Goal: Transaction & Acquisition: Purchase product/service

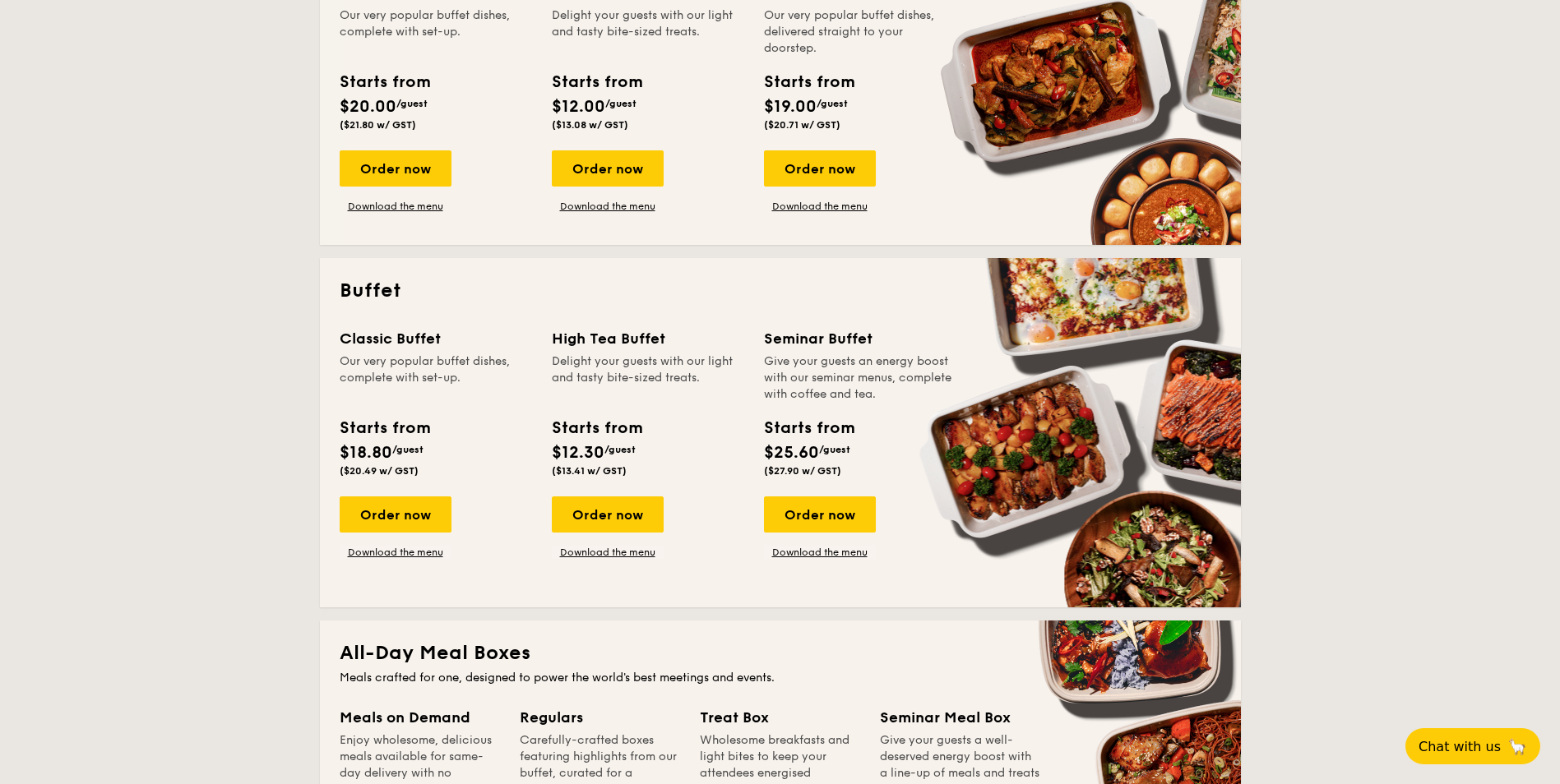
scroll to position [493, 0]
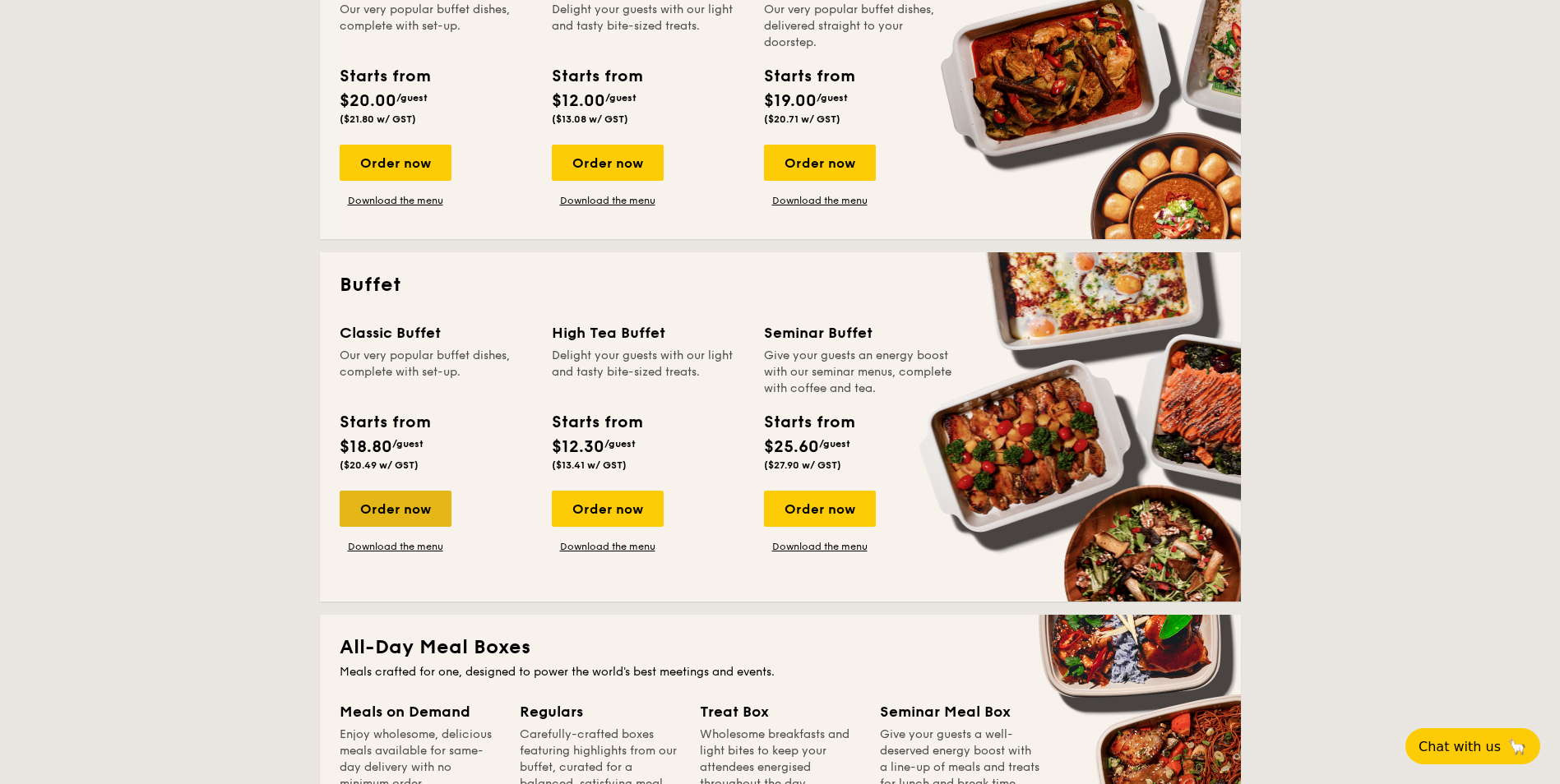
click at [429, 515] on div "Order now" at bounding box center [395, 508] width 112 height 36
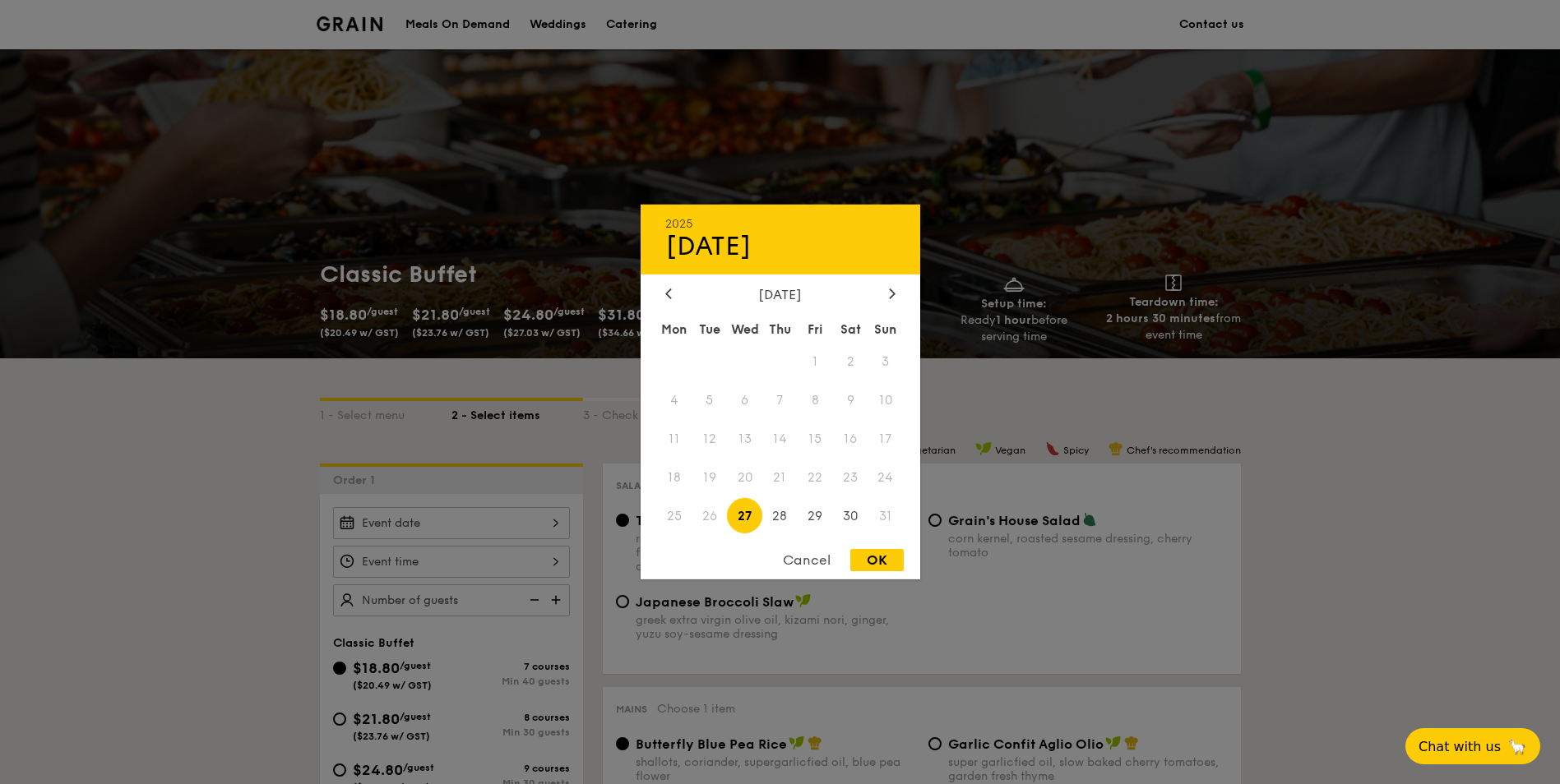
click at [537, 516] on div "2025 Aug [DATE] Tue Wed Thu Fri Sat Sun 1 2 3 4 5 6 7 8 9 10 11 12 13 14 15 16 …" at bounding box center [451, 523] width 236 height 32
click at [754, 516] on span "27" at bounding box center [744, 515] width 35 height 35
click at [878, 559] on div "OK" at bounding box center [876, 560] width 54 height 22
type input "[DATE]"
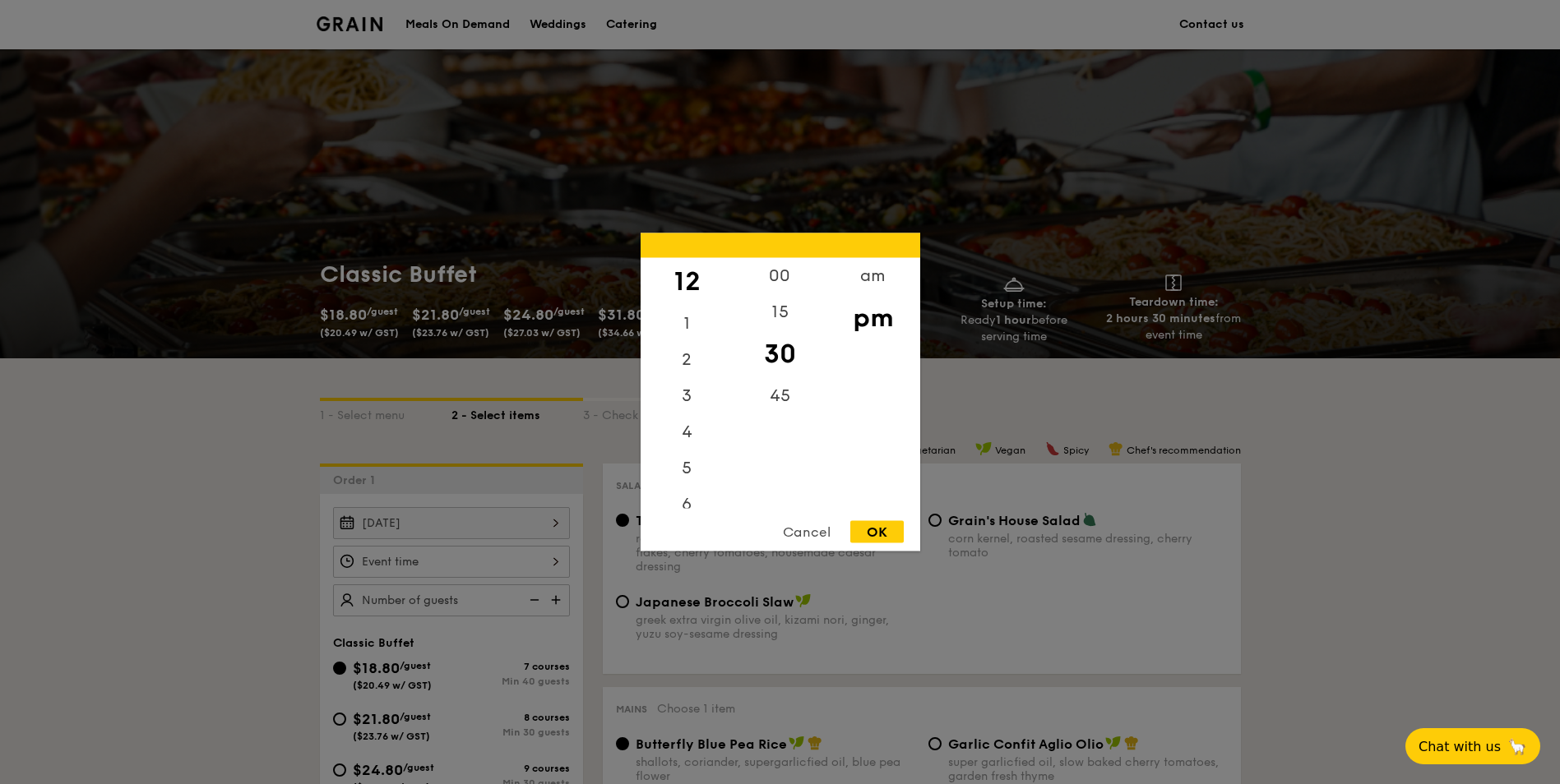
click at [527, 554] on div "12 1 2 3 4 5 6 7 8 9 10 11 00 15 30 45 am pm Cancel OK" at bounding box center [451, 562] width 236 height 32
click at [684, 487] on div "11" at bounding box center [687, 491] width 93 height 36
click at [864, 282] on div "am" at bounding box center [872, 282] width 93 height 48
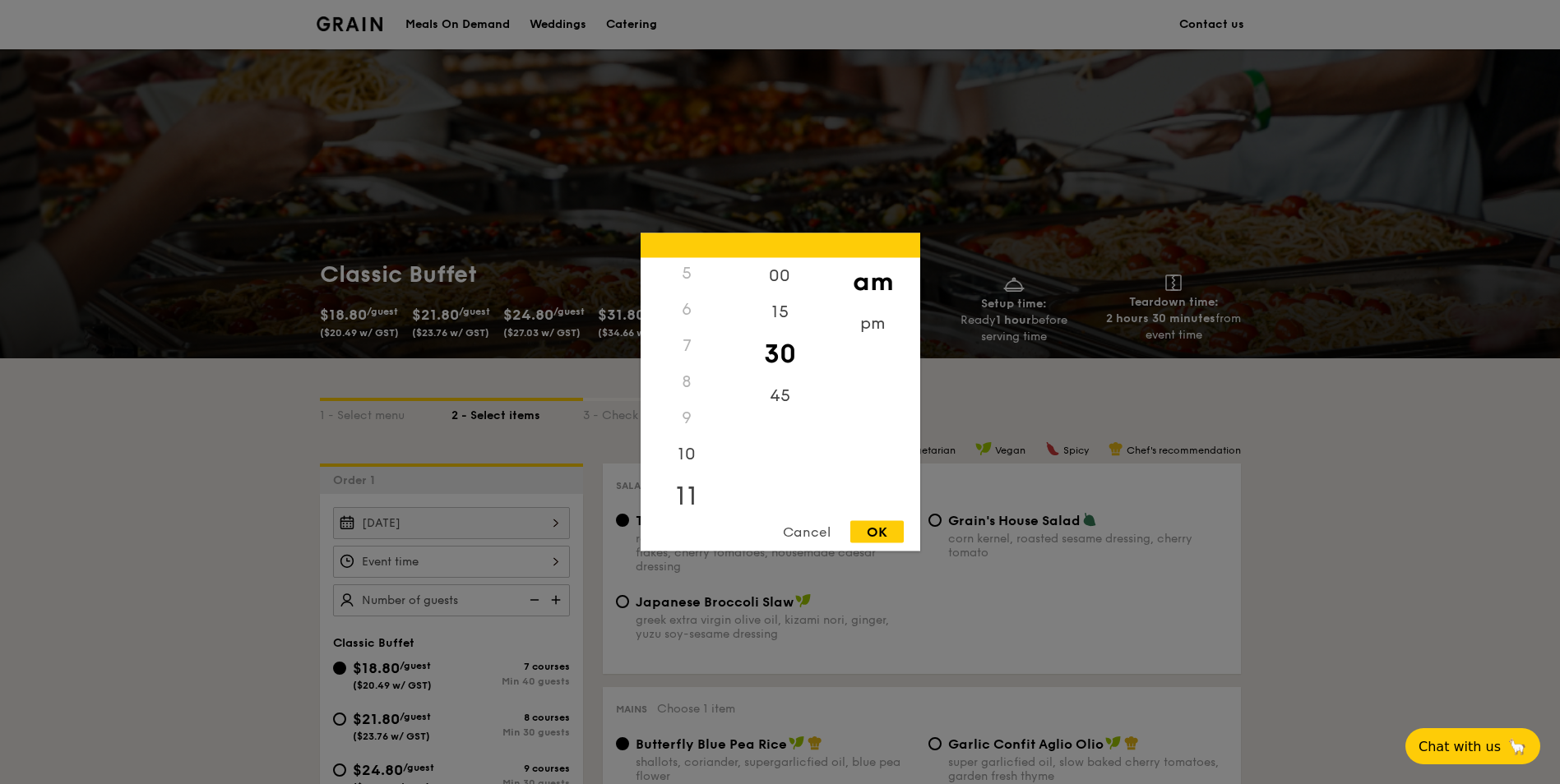
click at [696, 488] on div "11" at bounding box center [687, 497] width 93 height 48
click at [881, 538] on div "OK" at bounding box center [876, 532] width 54 height 22
type input "11:30AM"
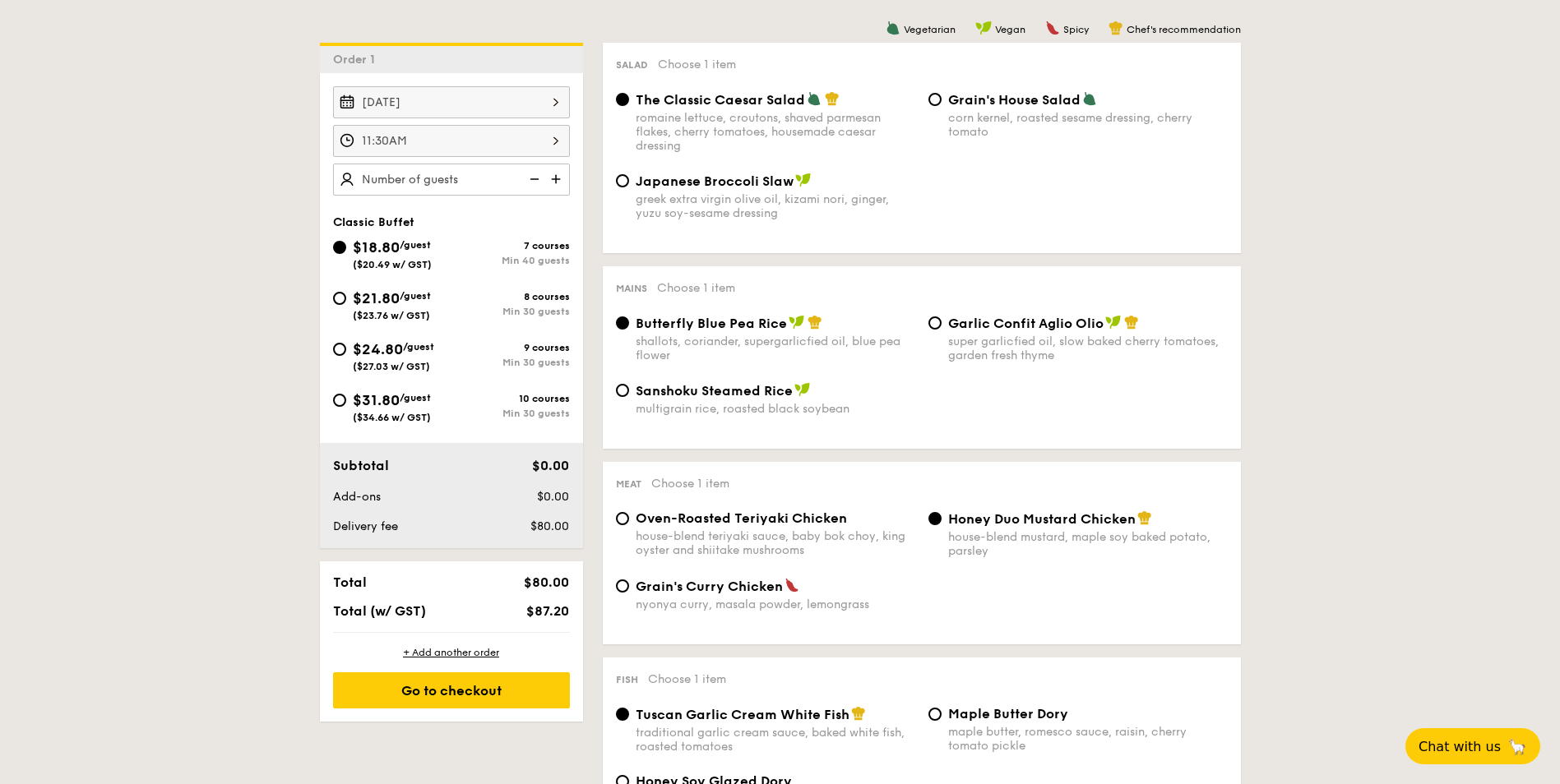
scroll to position [328, 0]
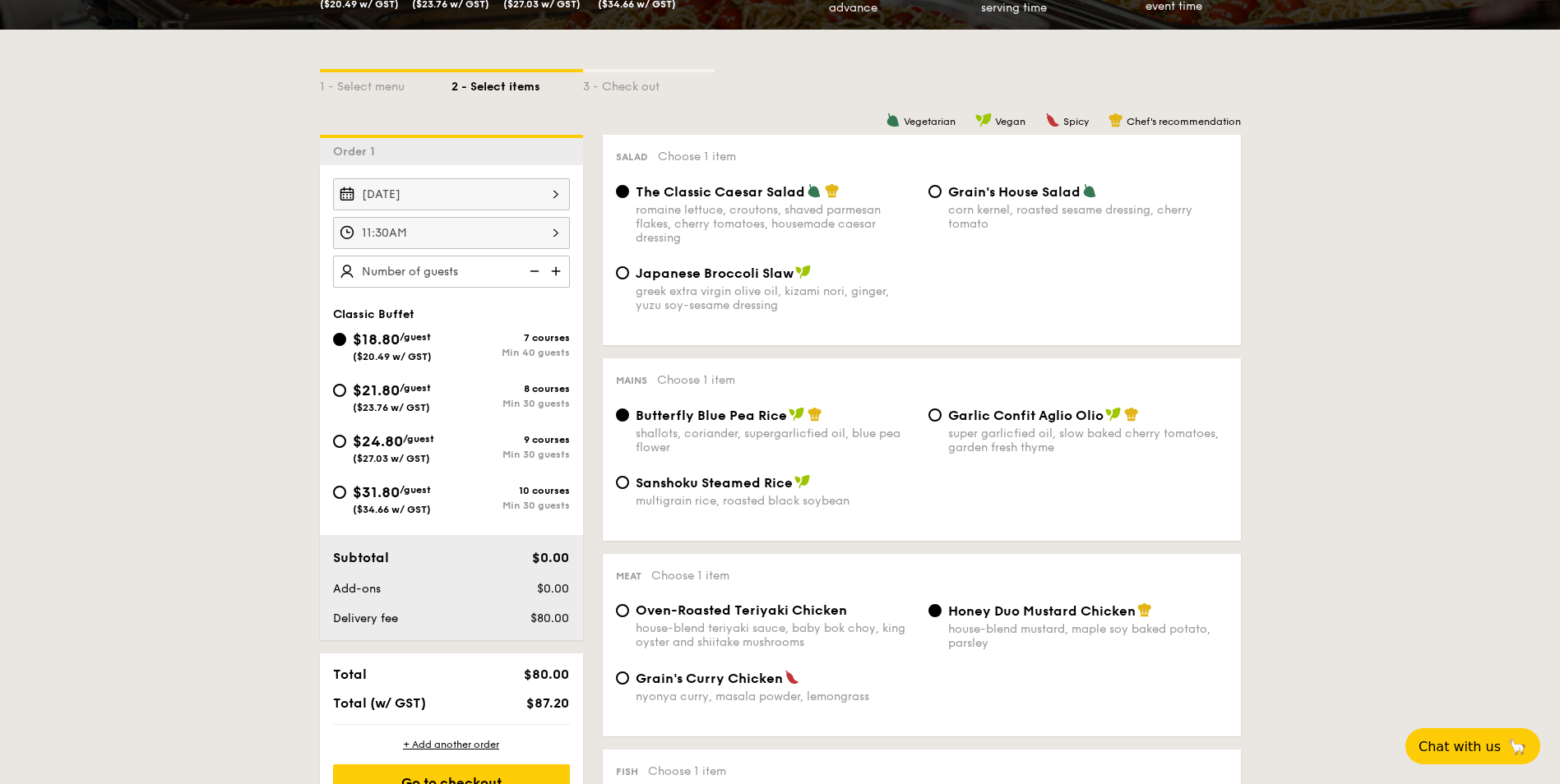
click at [354, 441] on span "$24.80" at bounding box center [377, 441] width 50 height 18
click at [346, 441] on input "$24.80 /guest ($27.03 w/ GST) 9 courses Min 30 guests" at bounding box center [339, 441] width 13 height 13
radio input "true"
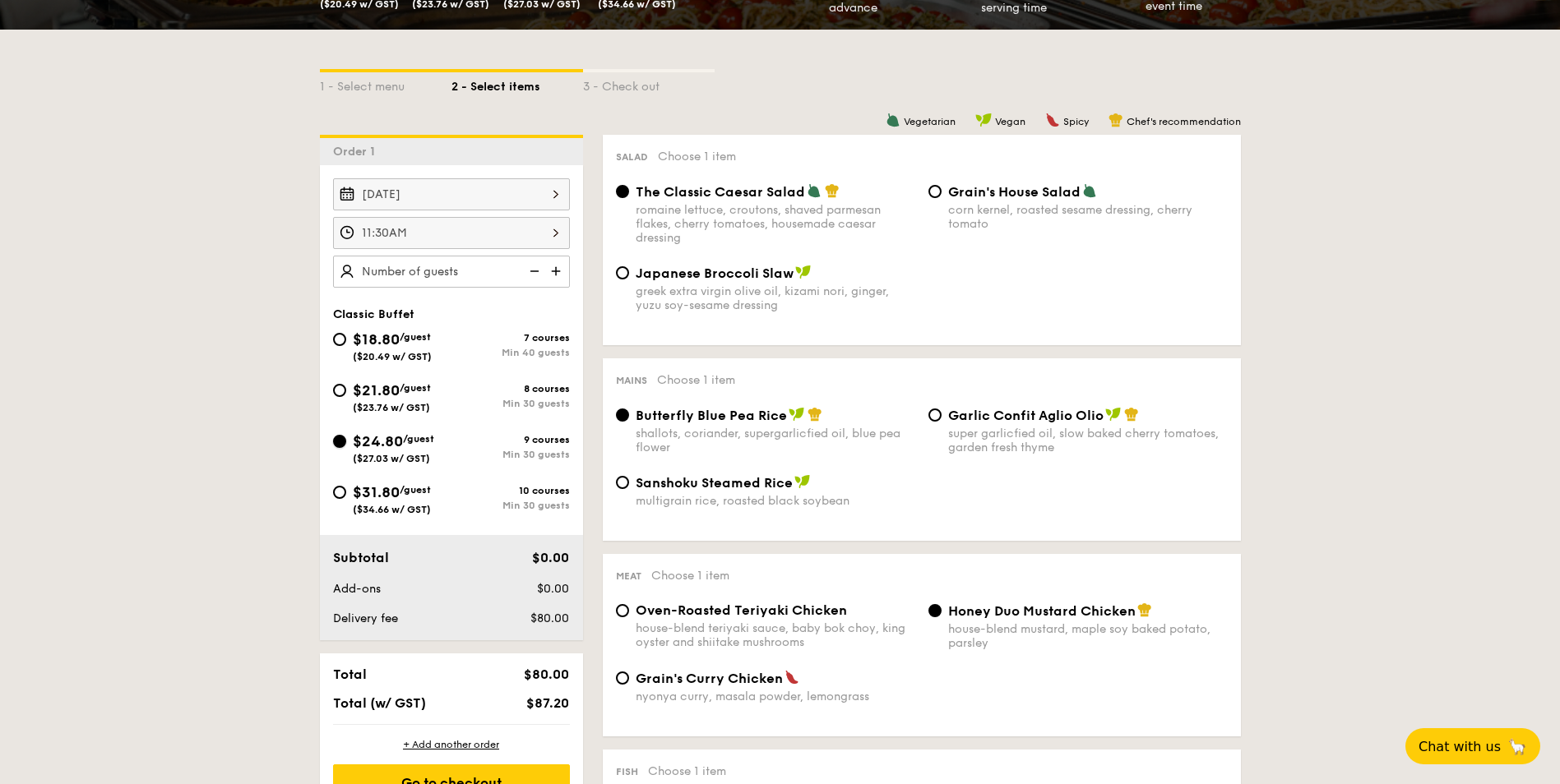
radio input "true"
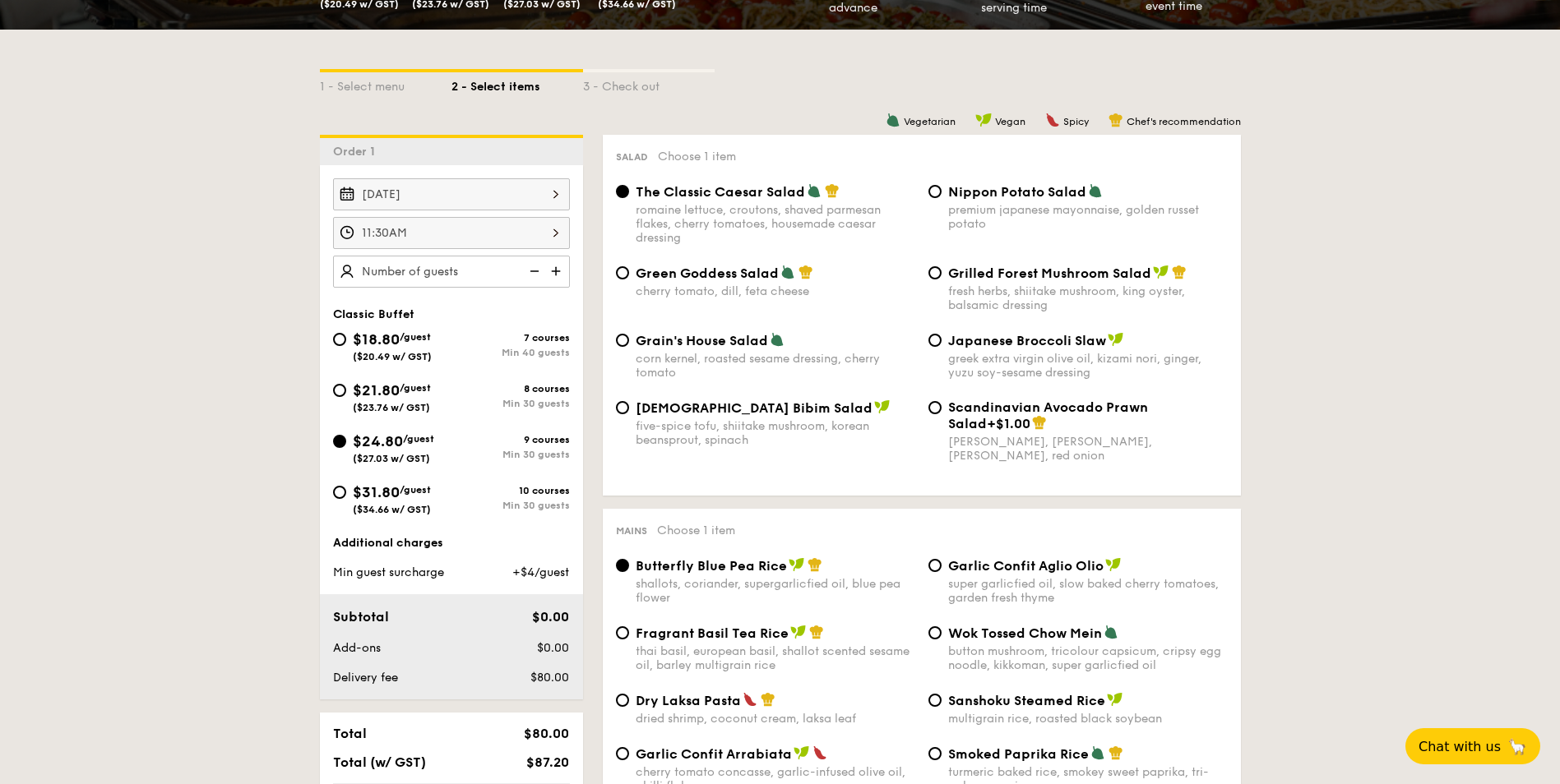
click at [382, 502] on div "$31.80 /guest ($34.66 w/ GST)" at bounding box center [392, 498] width 79 height 34
click at [346, 499] on input "$31.80 /guest ($34.66 w/ GST) 10 courses Min 30 guests" at bounding box center [339, 491] width 13 height 13
radio input "true"
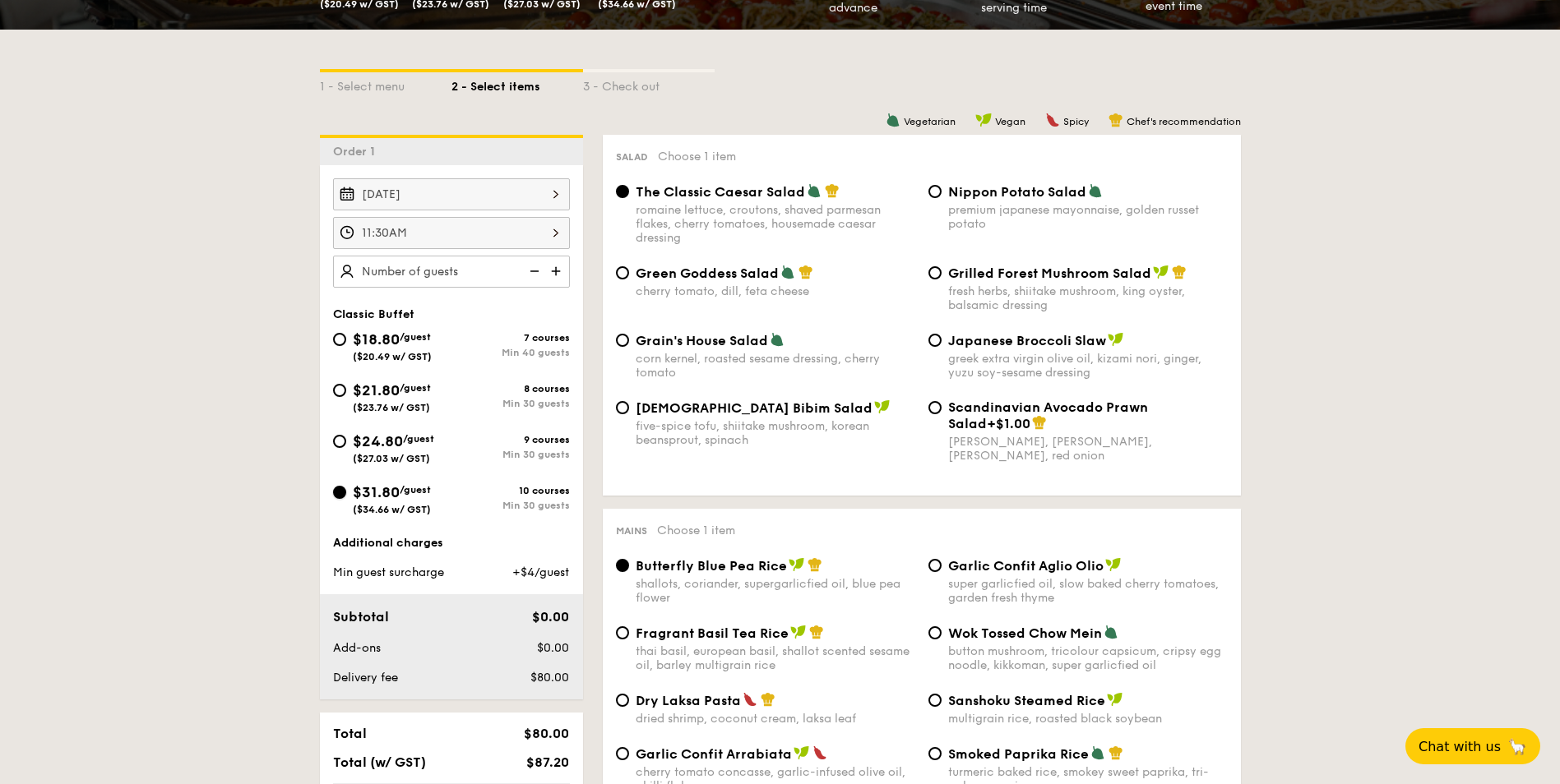
radio input "true"
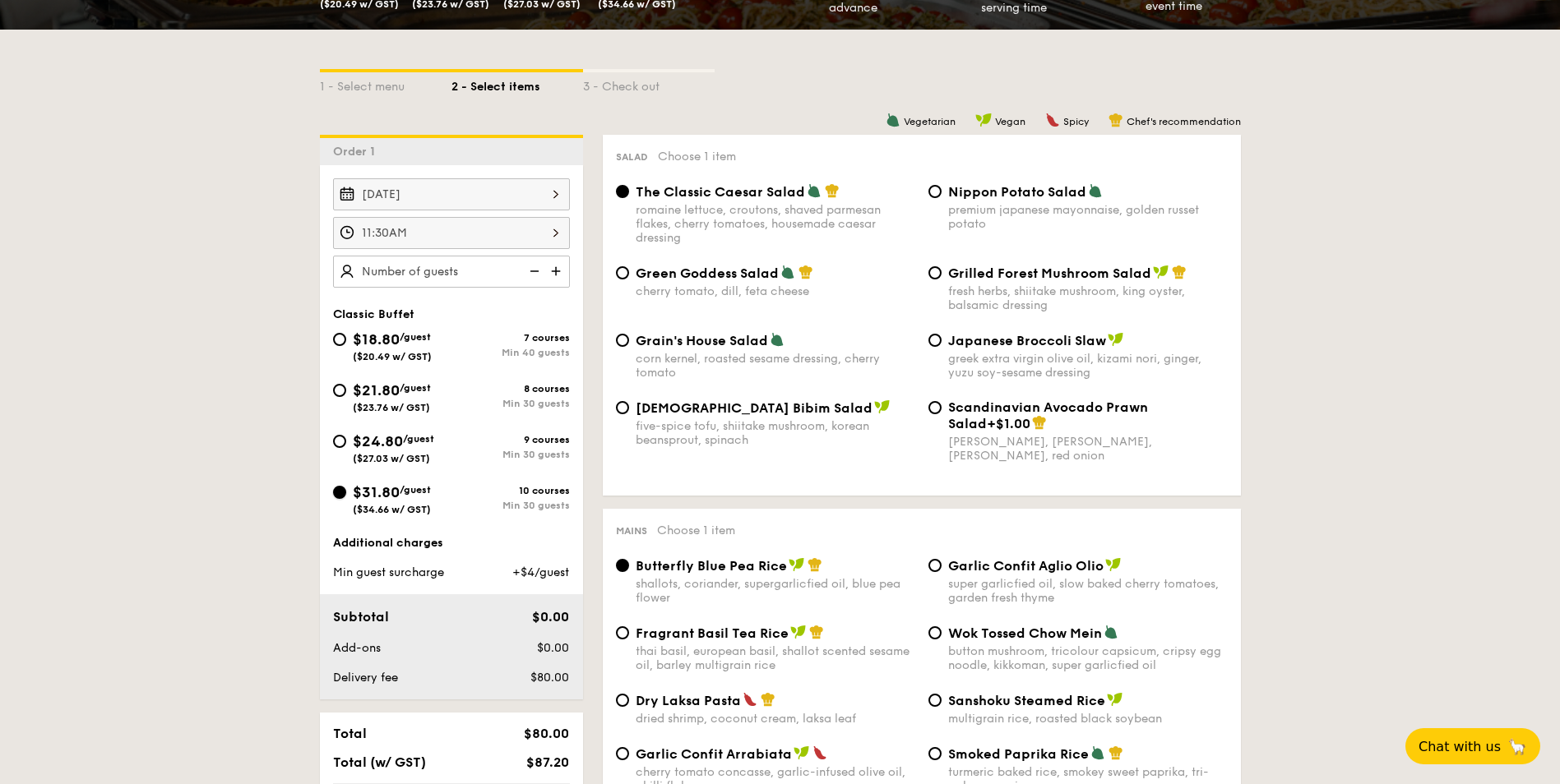
radio input "true"
click at [415, 438] on span "/guest" at bounding box center [418, 438] width 32 height 11
click at [346, 438] on input "$24.80 /guest ($27.03 w/ GST) 9 courses Min 30 guests" at bounding box center [339, 441] width 13 height 13
radio input "true"
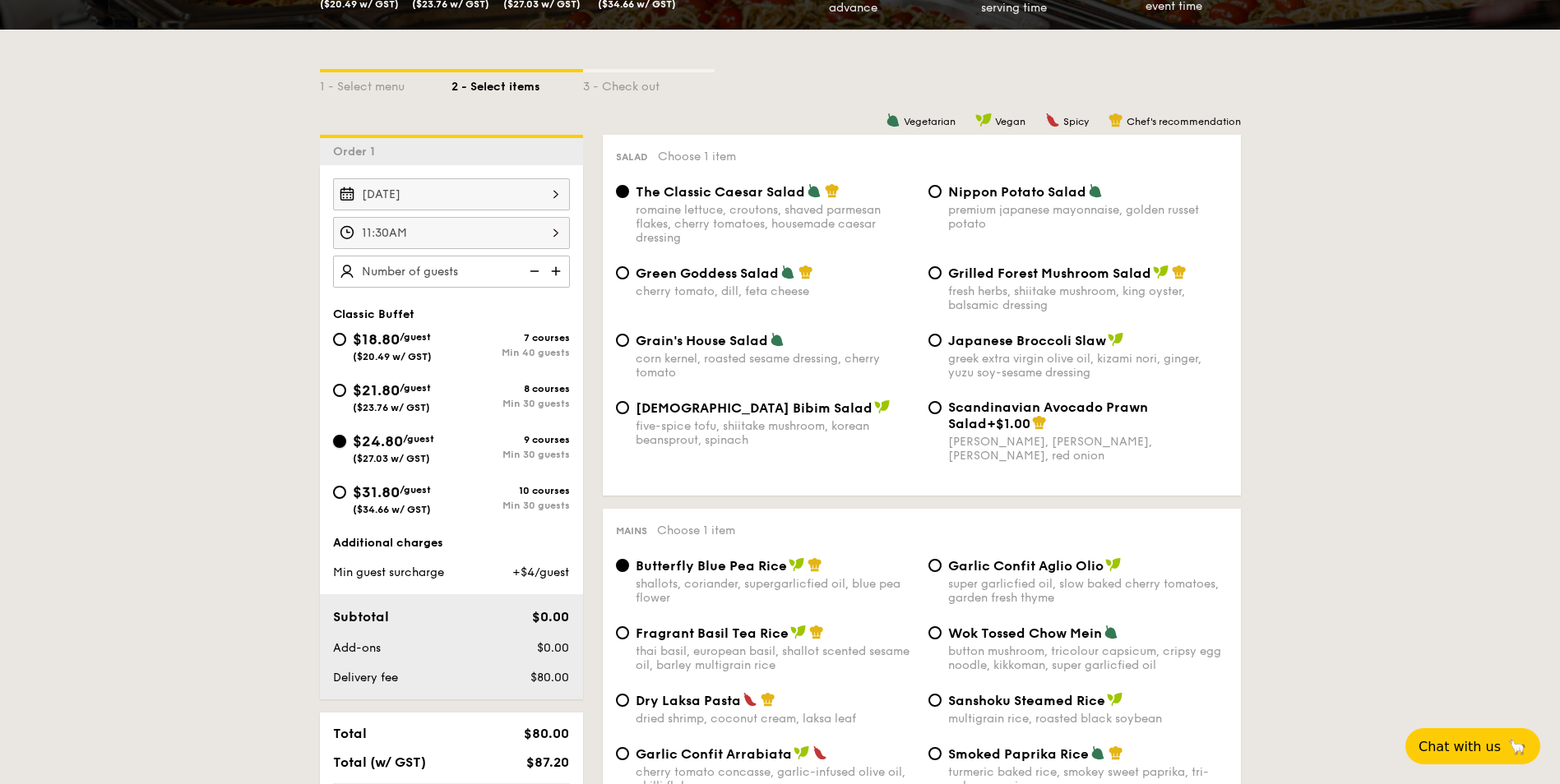
radio input "true"
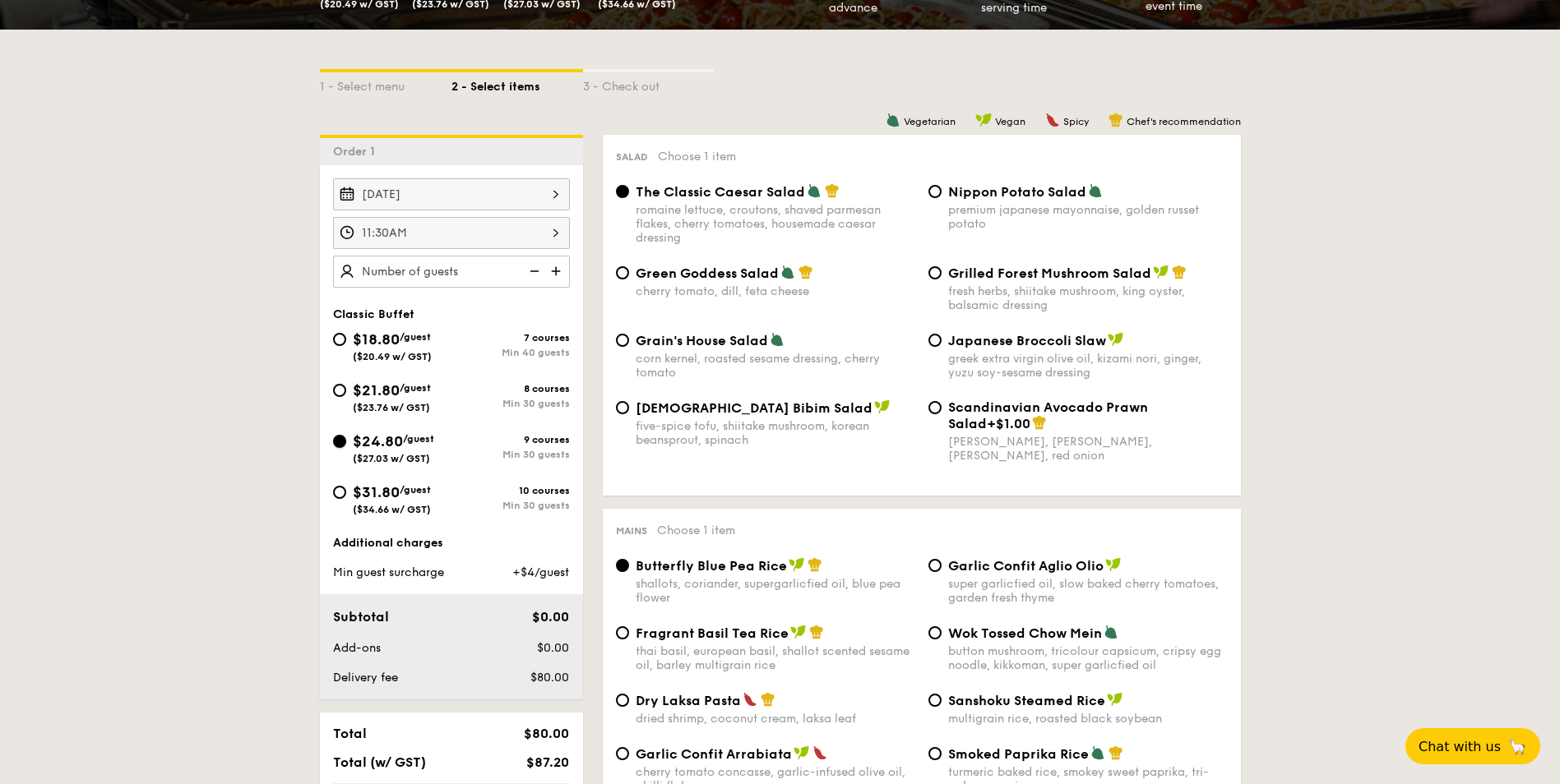
radio input "true"
click at [422, 501] on div "$31.80 /guest ($34.66 w/ GST)" at bounding box center [392, 498] width 79 height 34
click at [346, 499] on input "$31.80 /guest ($34.66 w/ GST) 10 courses Min 30 guests" at bounding box center [339, 491] width 13 height 13
radio input "true"
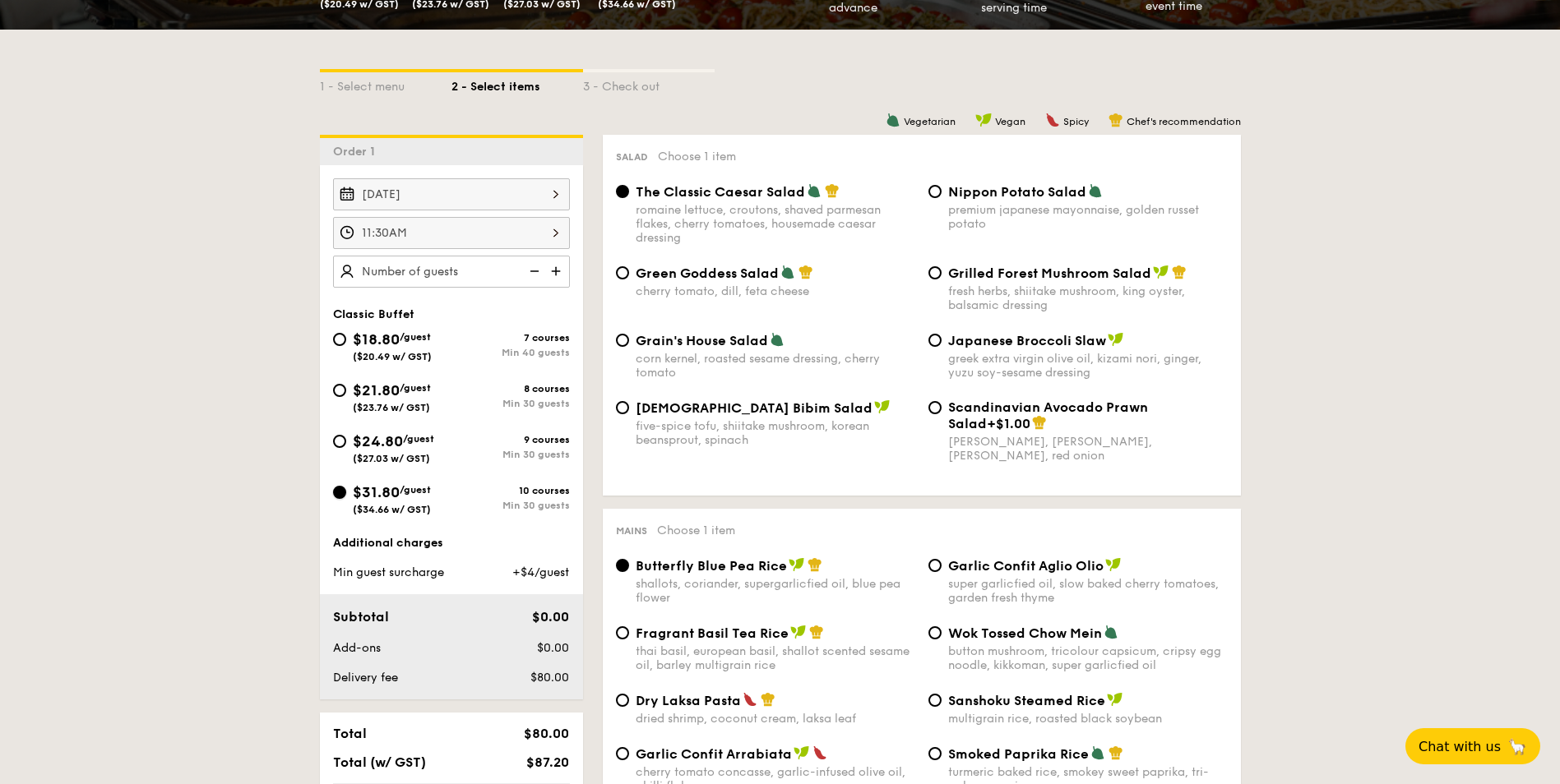
radio input "true"
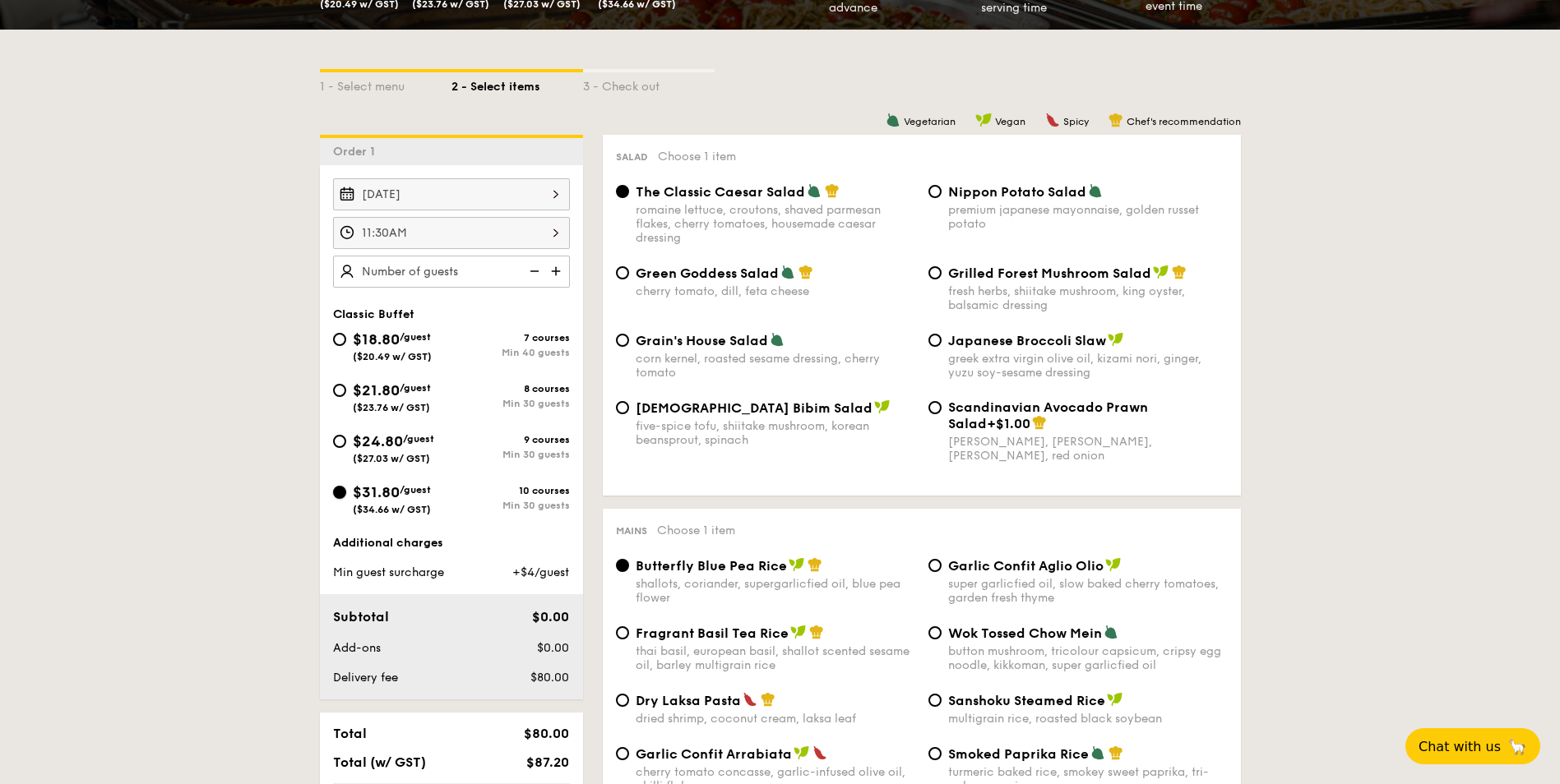
radio input "true"
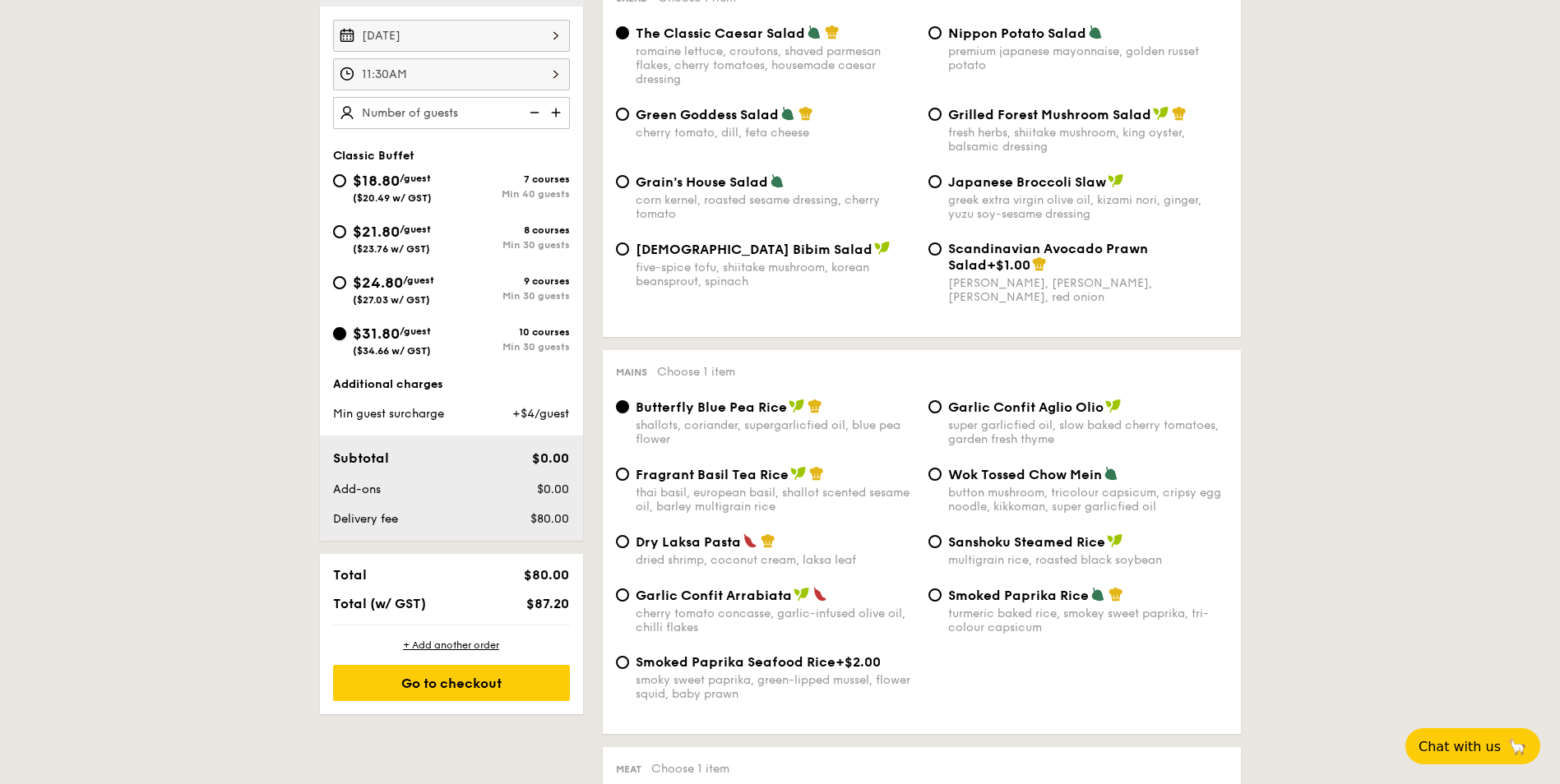
scroll to position [493, 0]
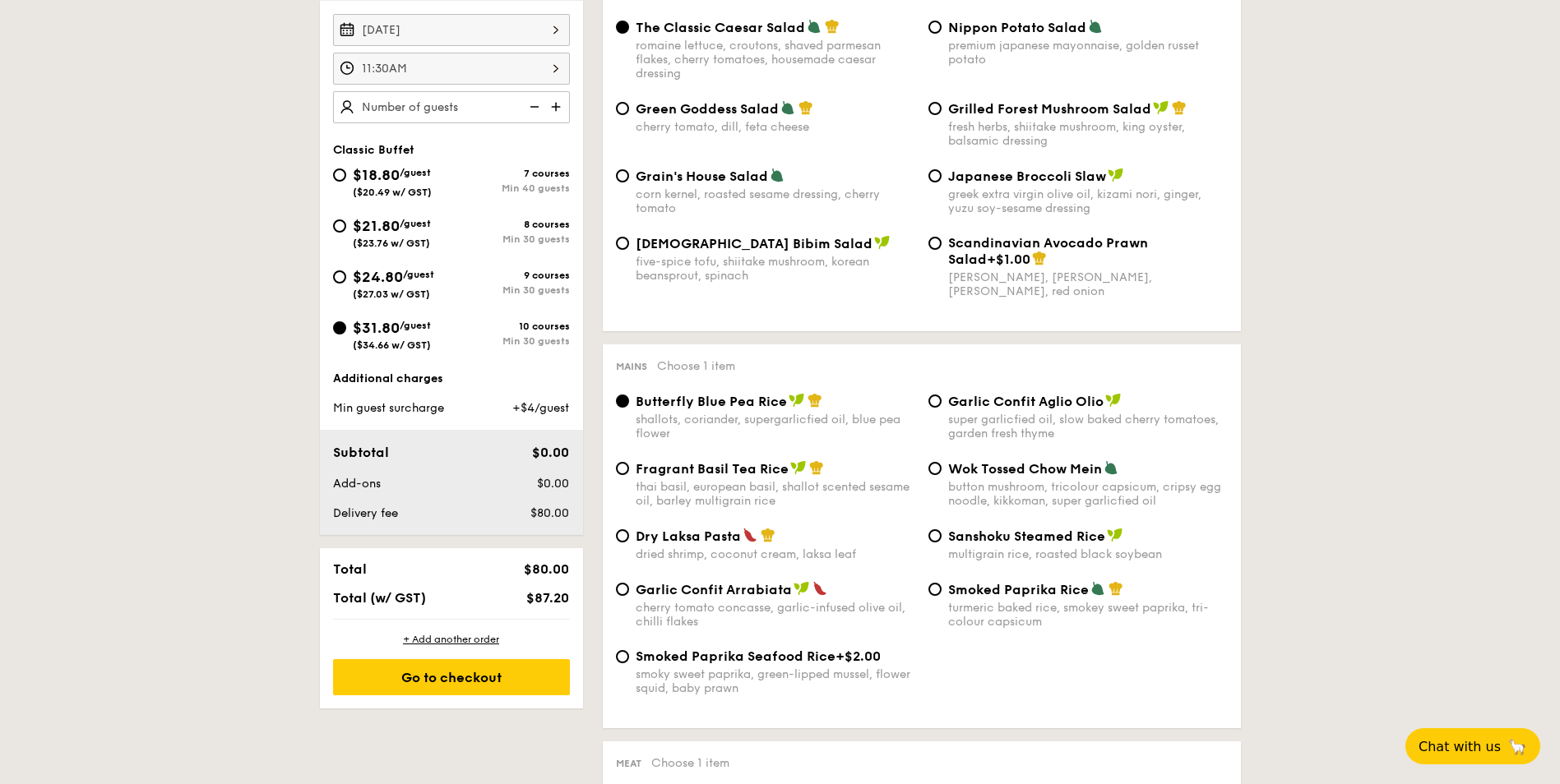
click at [690, 548] on div "dried shrimp, coconut cream, laksa leaf" at bounding box center [776, 555] width 280 height 14
click at [629, 543] on input "Dry Laksa Pasta dried shrimp, coconut cream, laksa leaf" at bounding box center [622, 535] width 13 height 13
radio input "true"
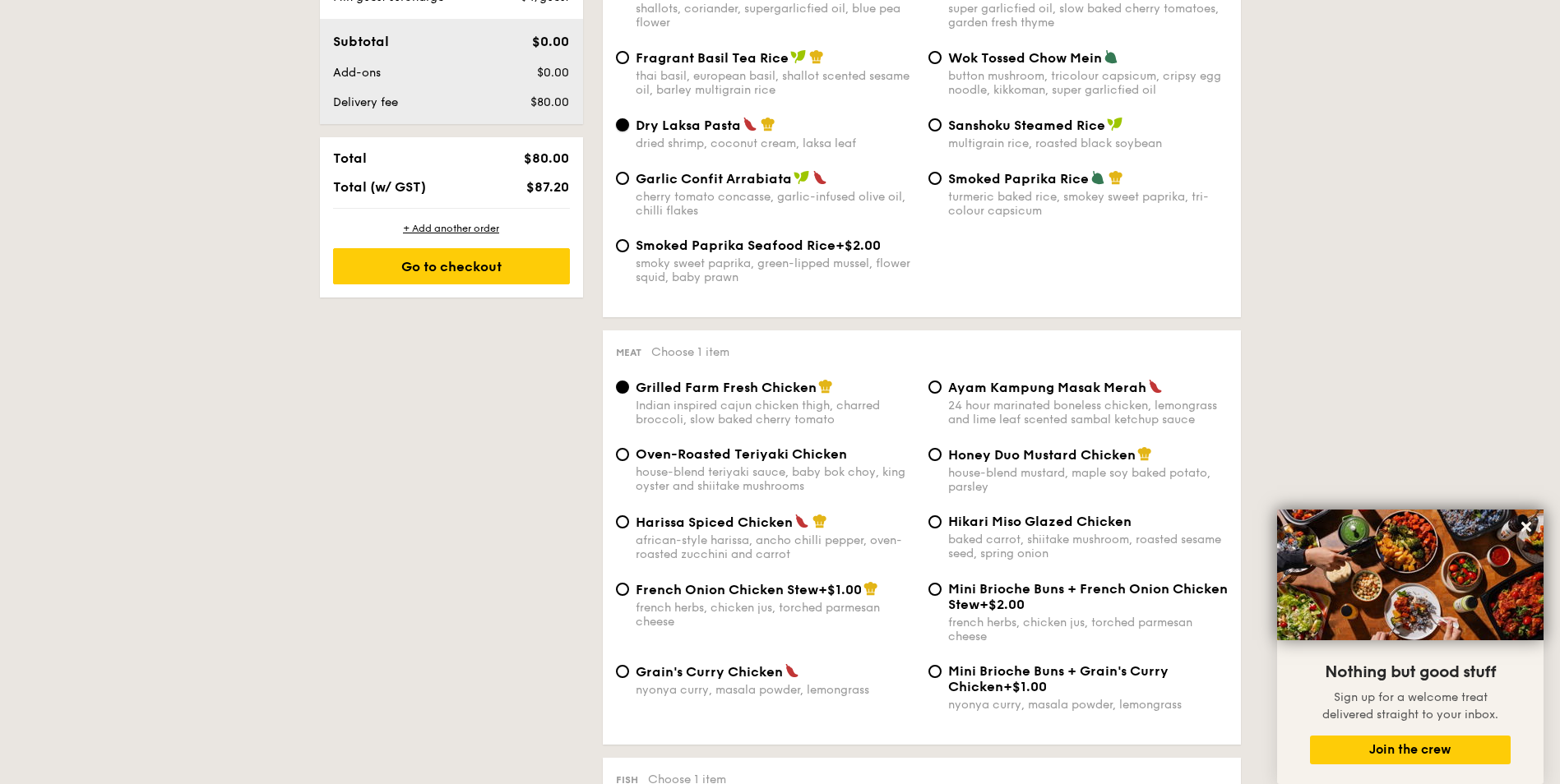
scroll to position [575, 0]
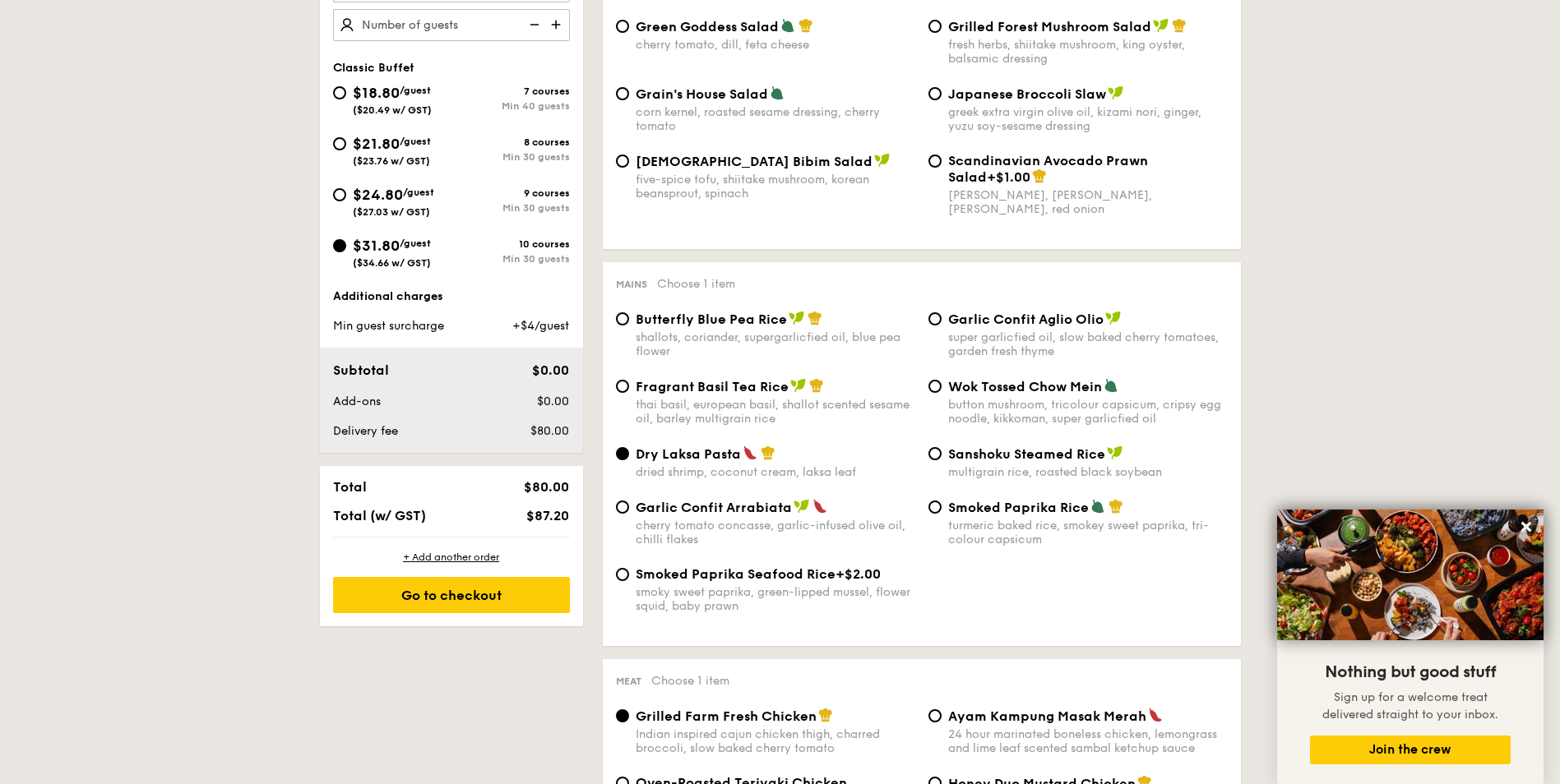
click at [664, 336] on div "shallots, coriander, supergarlicfied oil, blue pea flower" at bounding box center [776, 344] width 280 height 28
click at [629, 326] on input "Butterfly Blue Pea Rice shallots, coriander, supergarlicfied oil, blue pea flow…" at bounding box center [622, 318] width 13 height 13
radio input "true"
click at [669, 410] on div "thai basil, european basil, shallot scented sesame oil, barley multigrain rice" at bounding box center [776, 411] width 280 height 28
click at [629, 393] on input "Fragrant Basil Tea Rice thai basil, european basil, shallot scented sesame oil,…" at bounding box center [622, 386] width 13 height 13
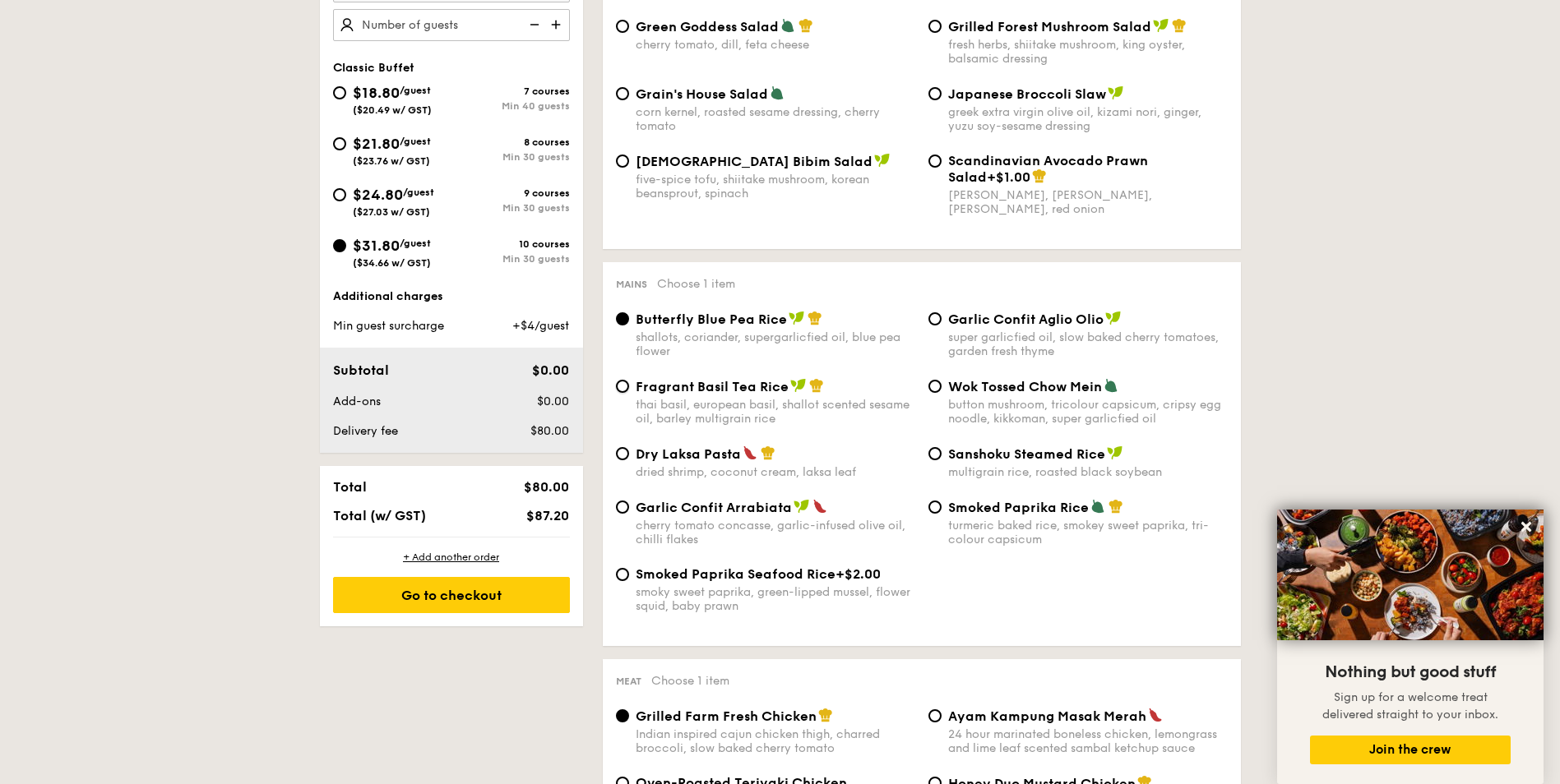
radio input "true"
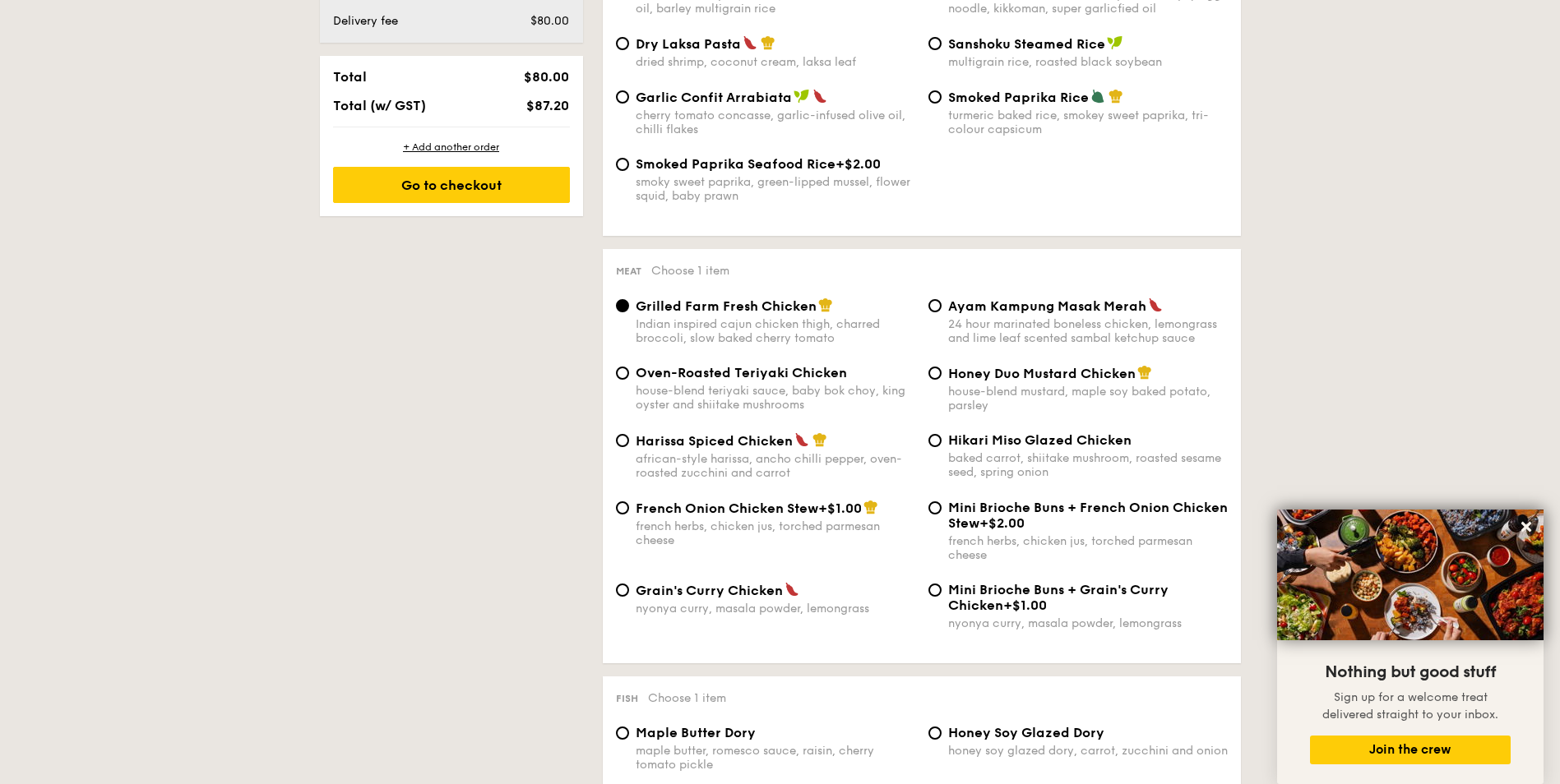
scroll to position [986, 0]
click at [949, 374] on span "Honey Duo Mustard Chicken" at bounding box center [1042, 373] width 188 height 15
click at [941, 374] on input "Honey Duo Mustard Chicken house-blend mustard, maple soy baked potato, parsley" at bounding box center [934, 372] width 13 height 13
radio input "true"
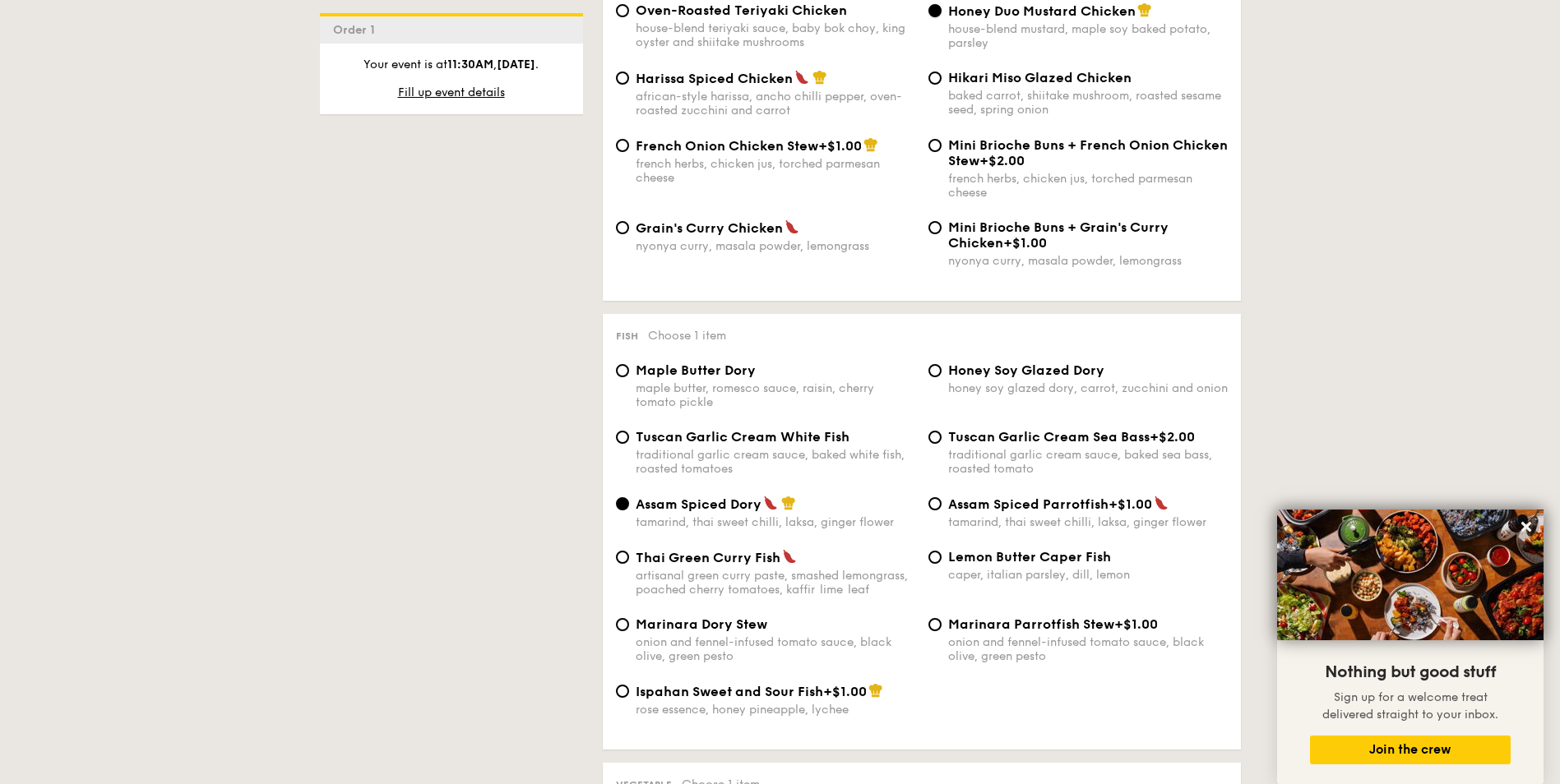
scroll to position [1397, 0]
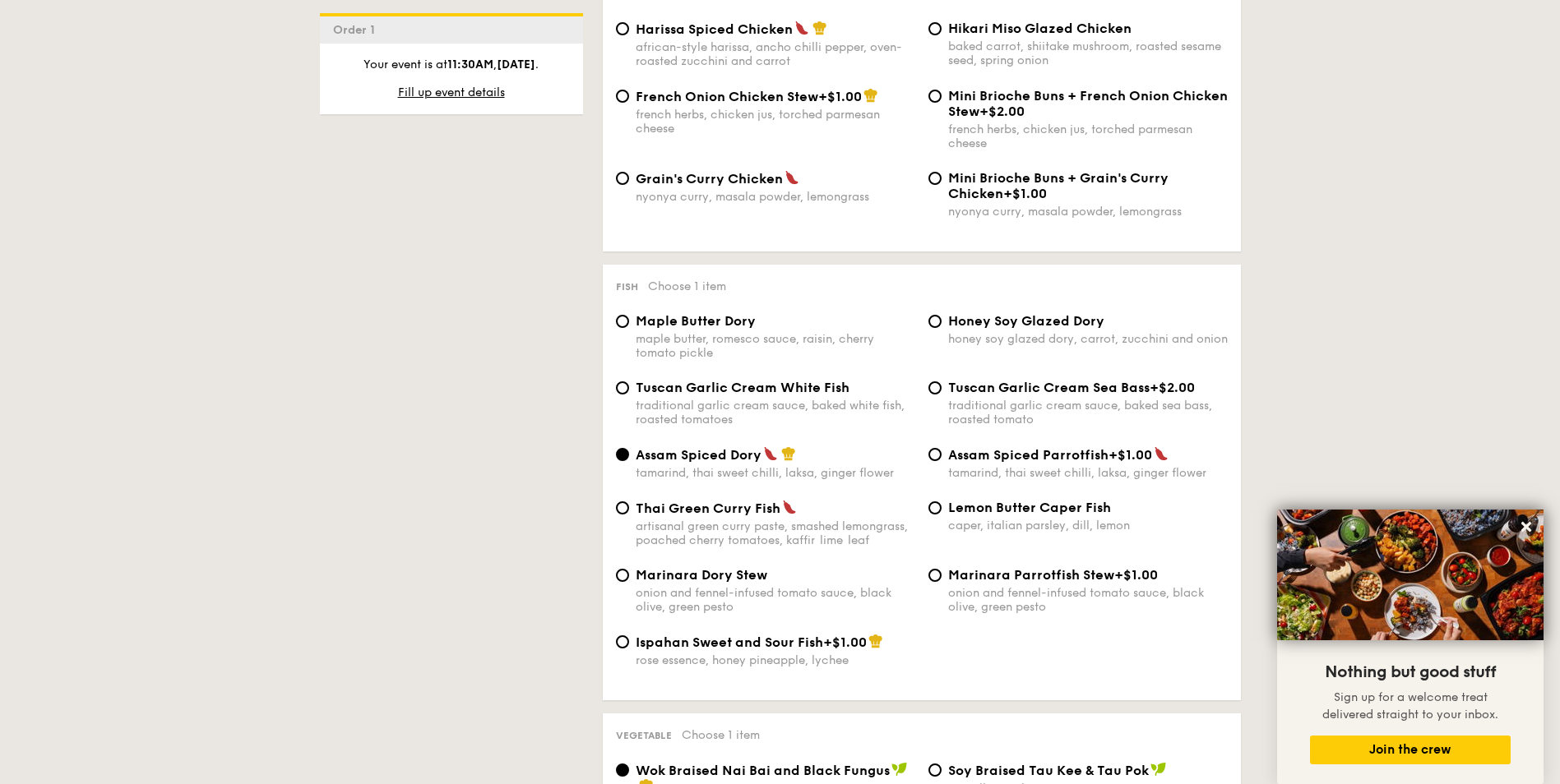
click at [655, 420] on div "traditional garlic cream sauce, baked white fish, roasted tomatoes" at bounding box center [776, 412] width 280 height 28
click at [629, 394] on input "Tuscan Garlic Cream White Fish traditional garlic cream sauce, baked white fish…" at bounding box center [622, 387] width 13 height 13
radio input "true"
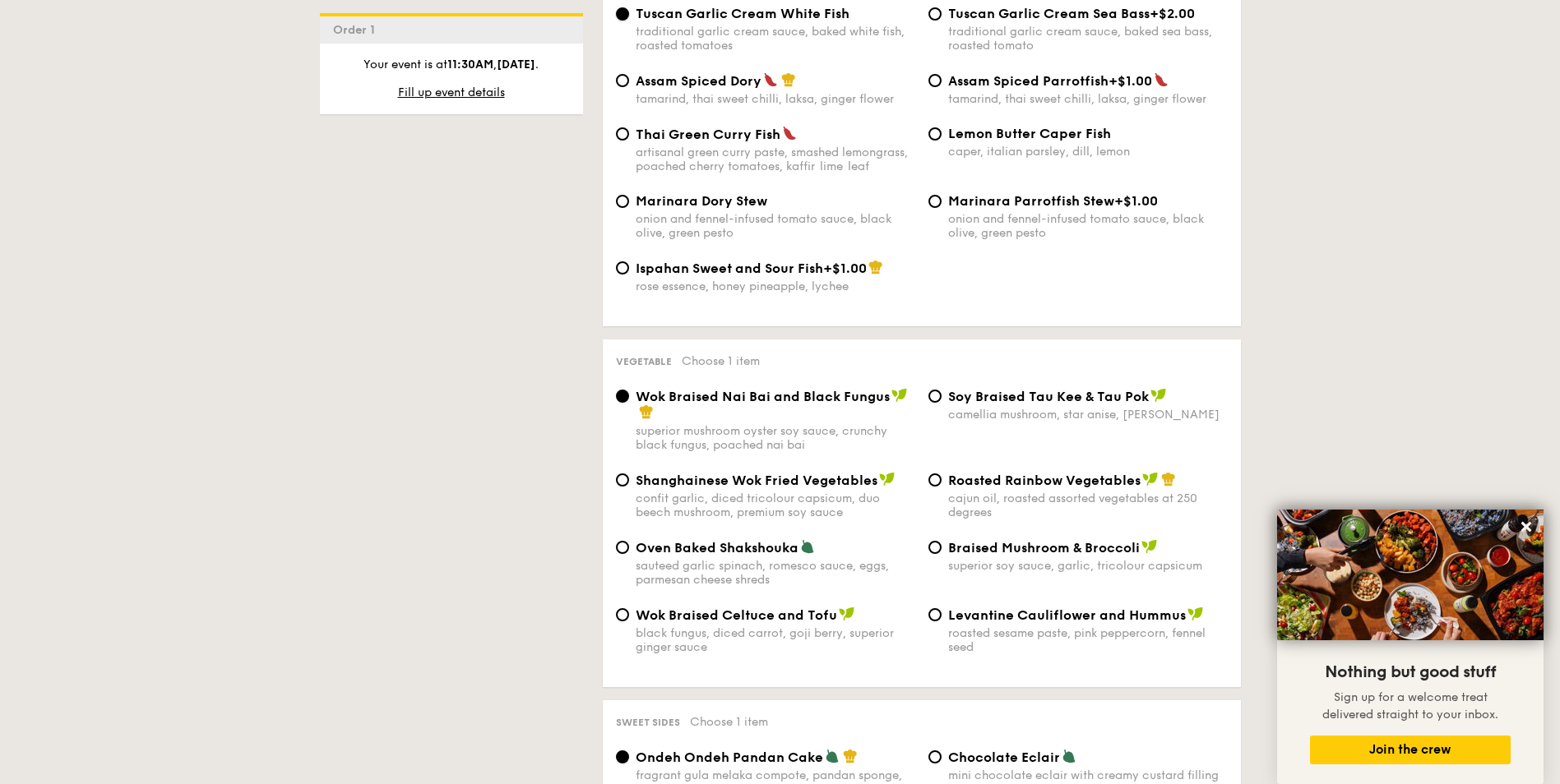
scroll to position [1809, 0]
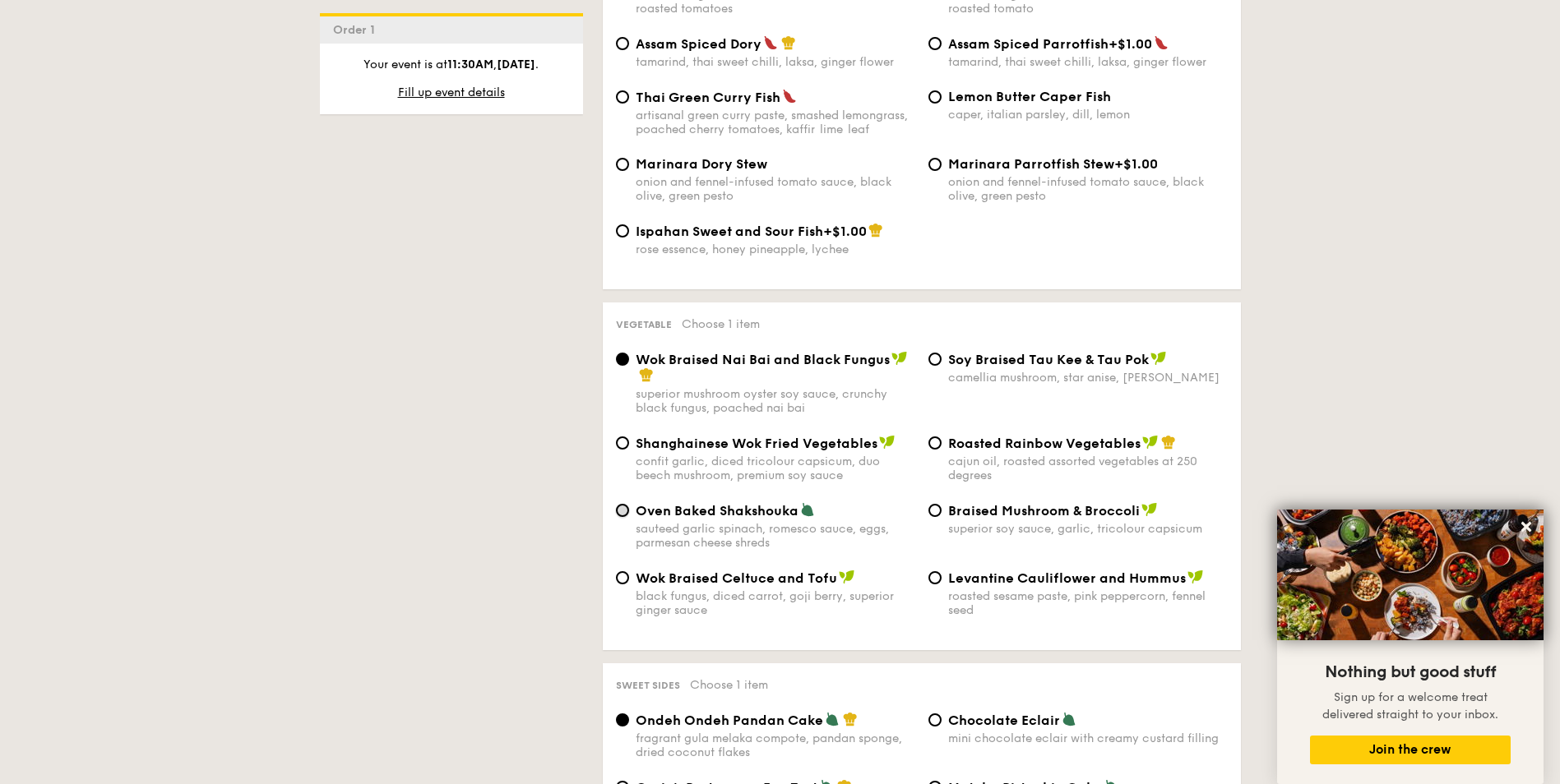
click at [626, 511] on input "Oven Baked Shakshouka sauteed garlic spinach, romesco sauce, eggs, parmesan che…" at bounding box center [622, 510] width 13 height 13
radio input "true"
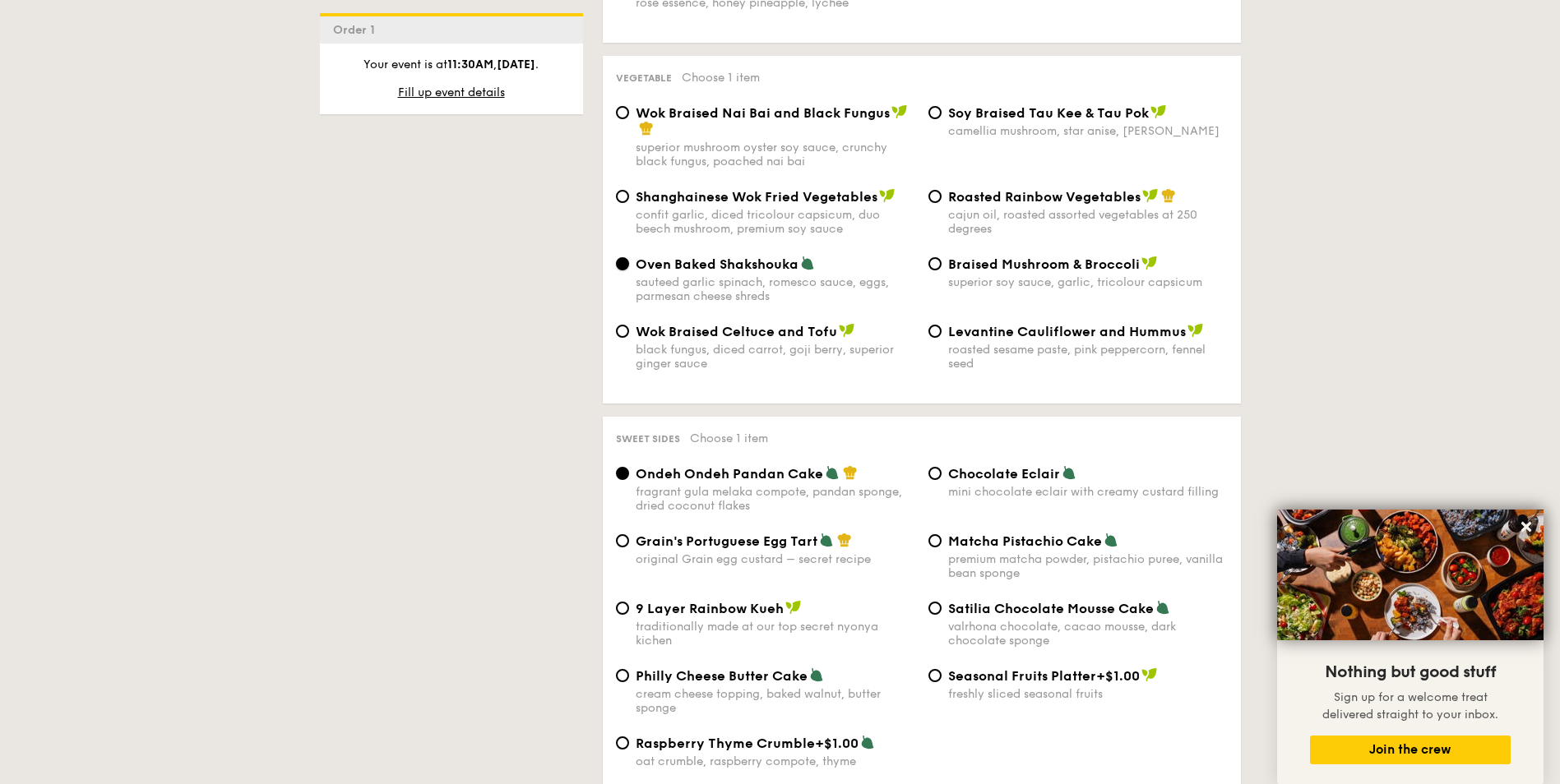
scroll to position [2137, 0]
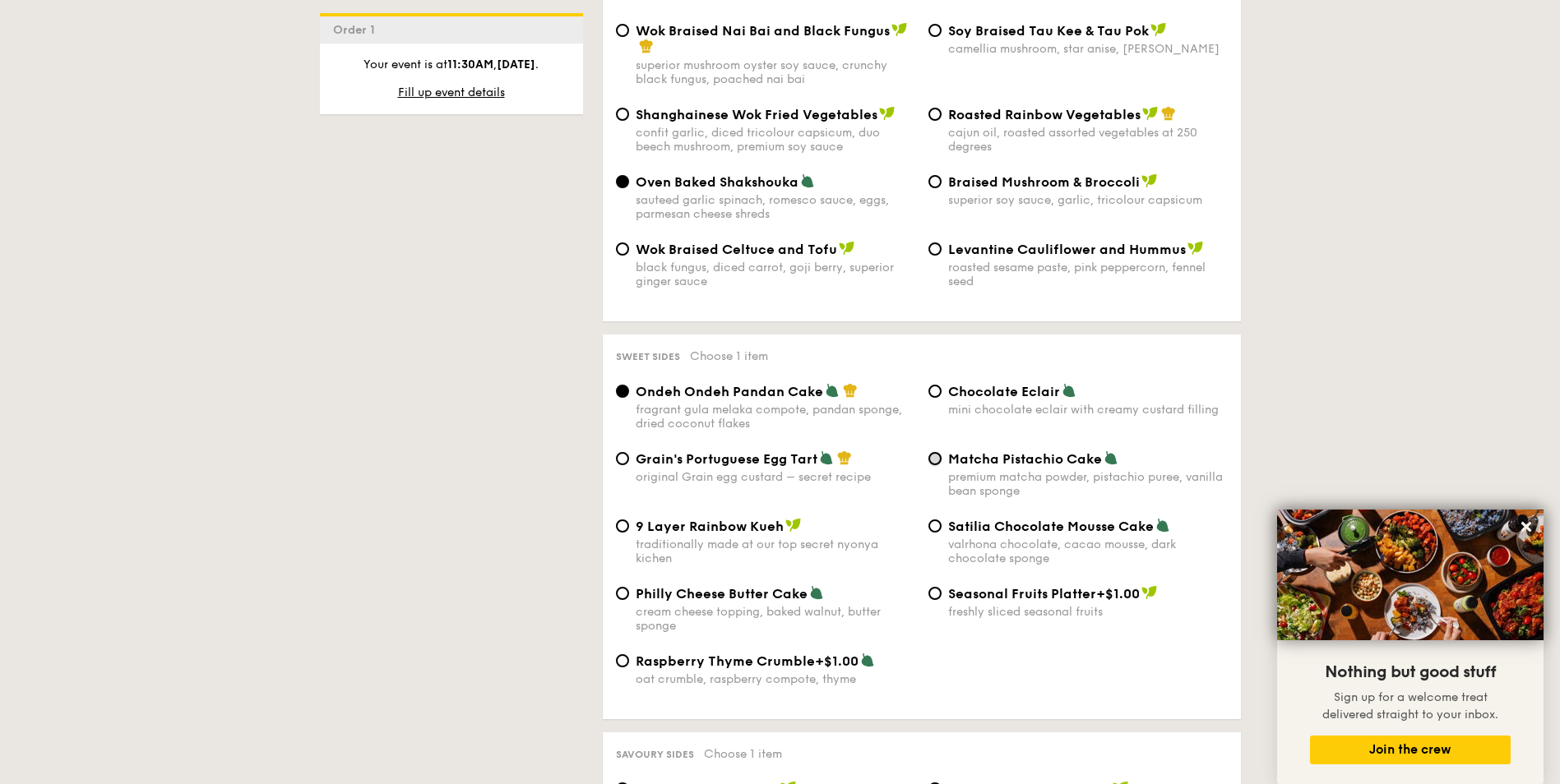
click at [938, 462] on input "Matcha Pistachio Cake premium matcha powder, pistachio puree, vanilla bean spon…" at bounding box center [934, 458] width 13 height 13
radio input "true"
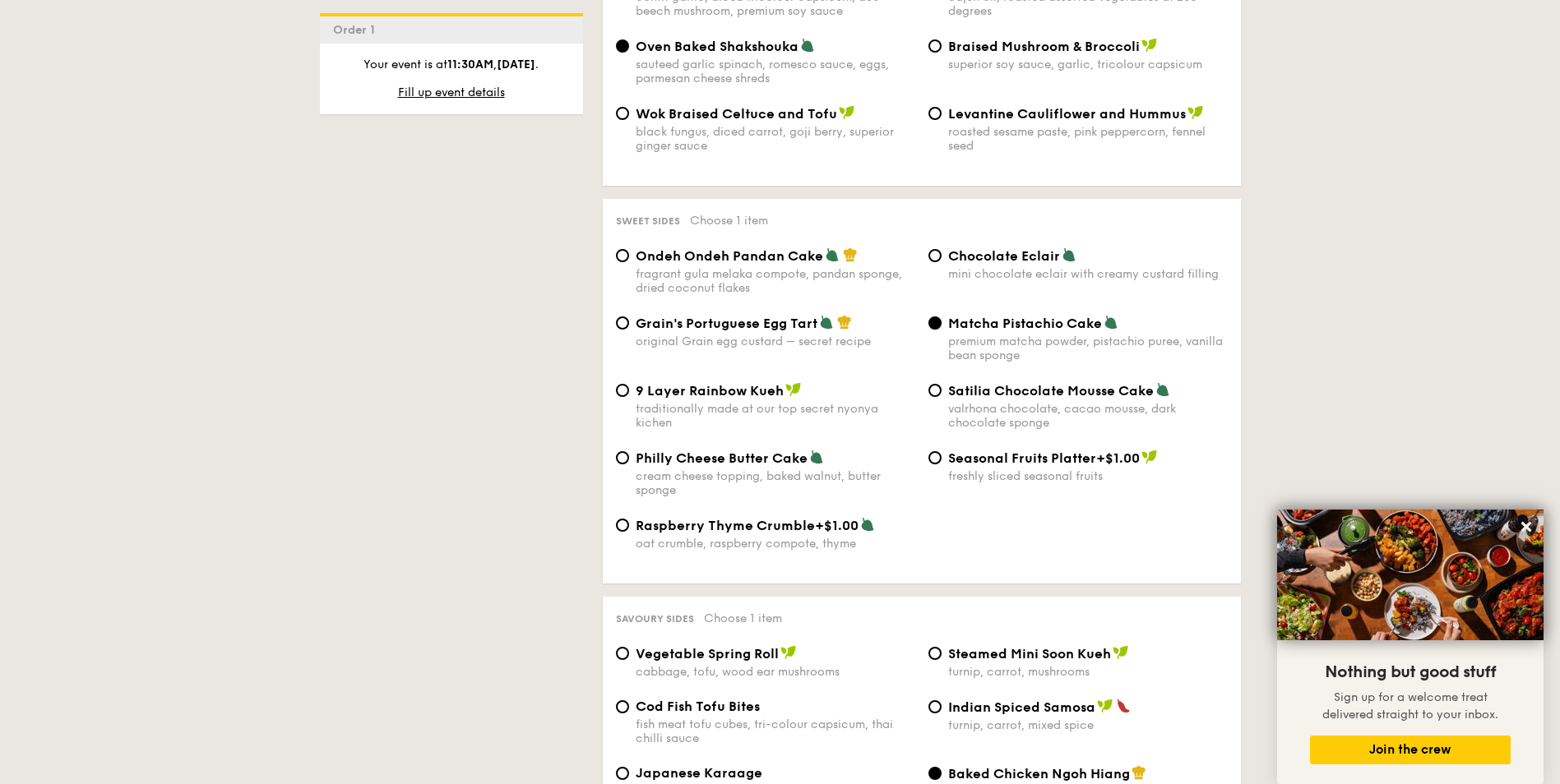
scroll to position [2302, 0]
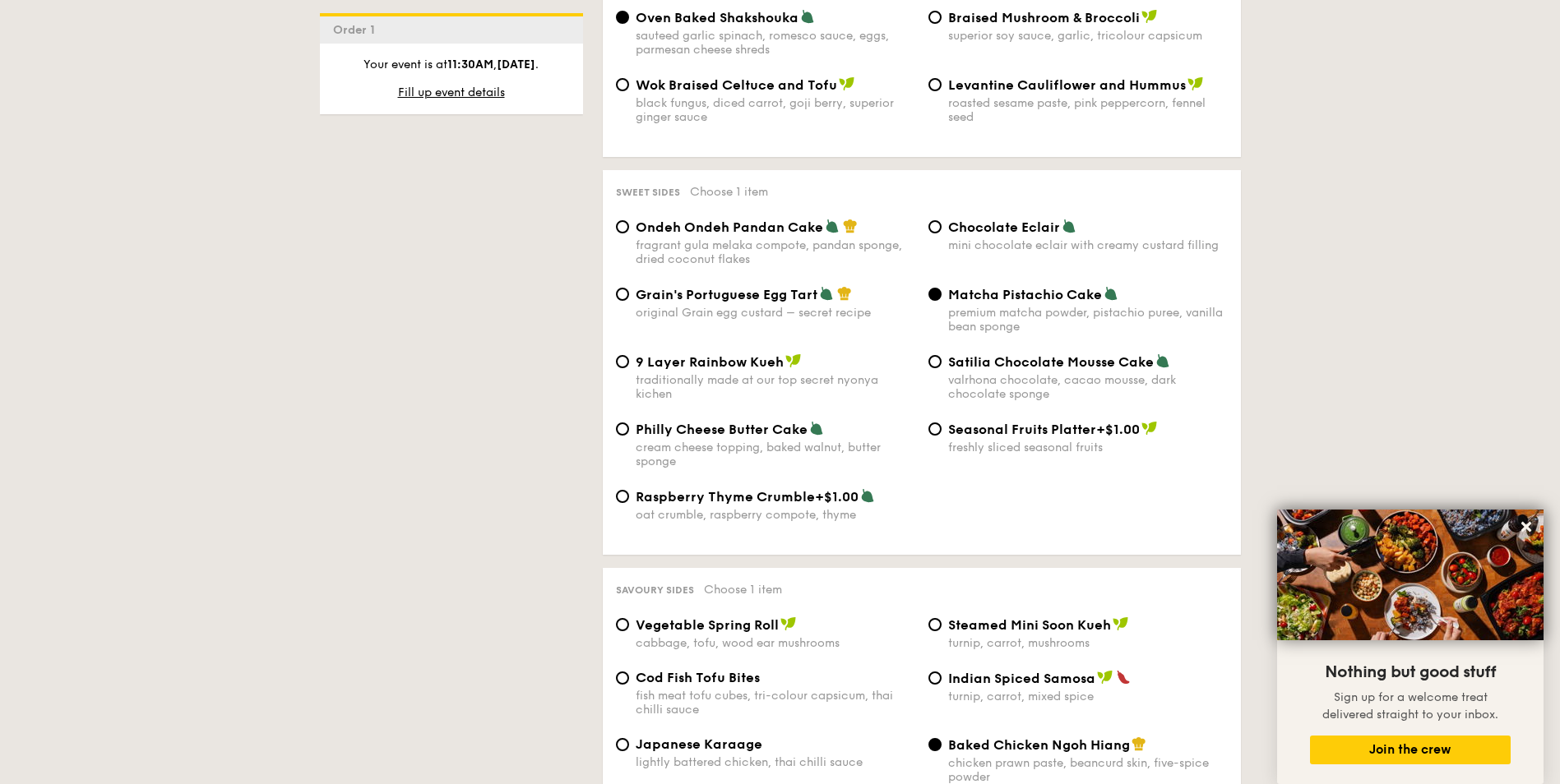
click at [682, 229] on span "Ondeh Ondeh Pandan Cake" at bounding box center [730, 227] width 188 height 15
click at [629, 229] on input "Ondeh Ondeh Pandan Cake fragrant [PERSON_NAME] melaka compote, pandan sponge, d…" at bounding box center [622, 226] width 13 height 13
radio input "true"
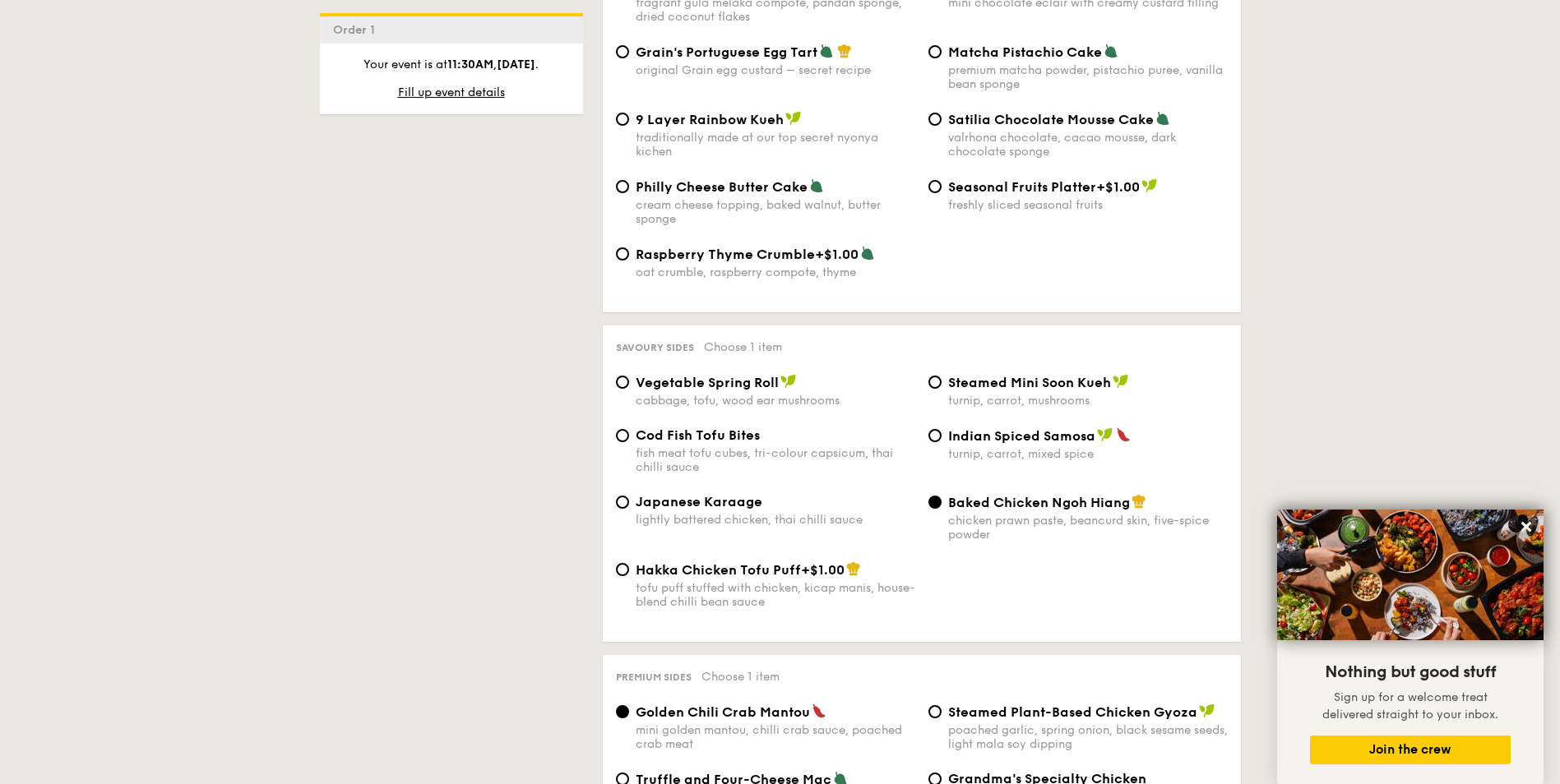
scroll to position [2548, 0]
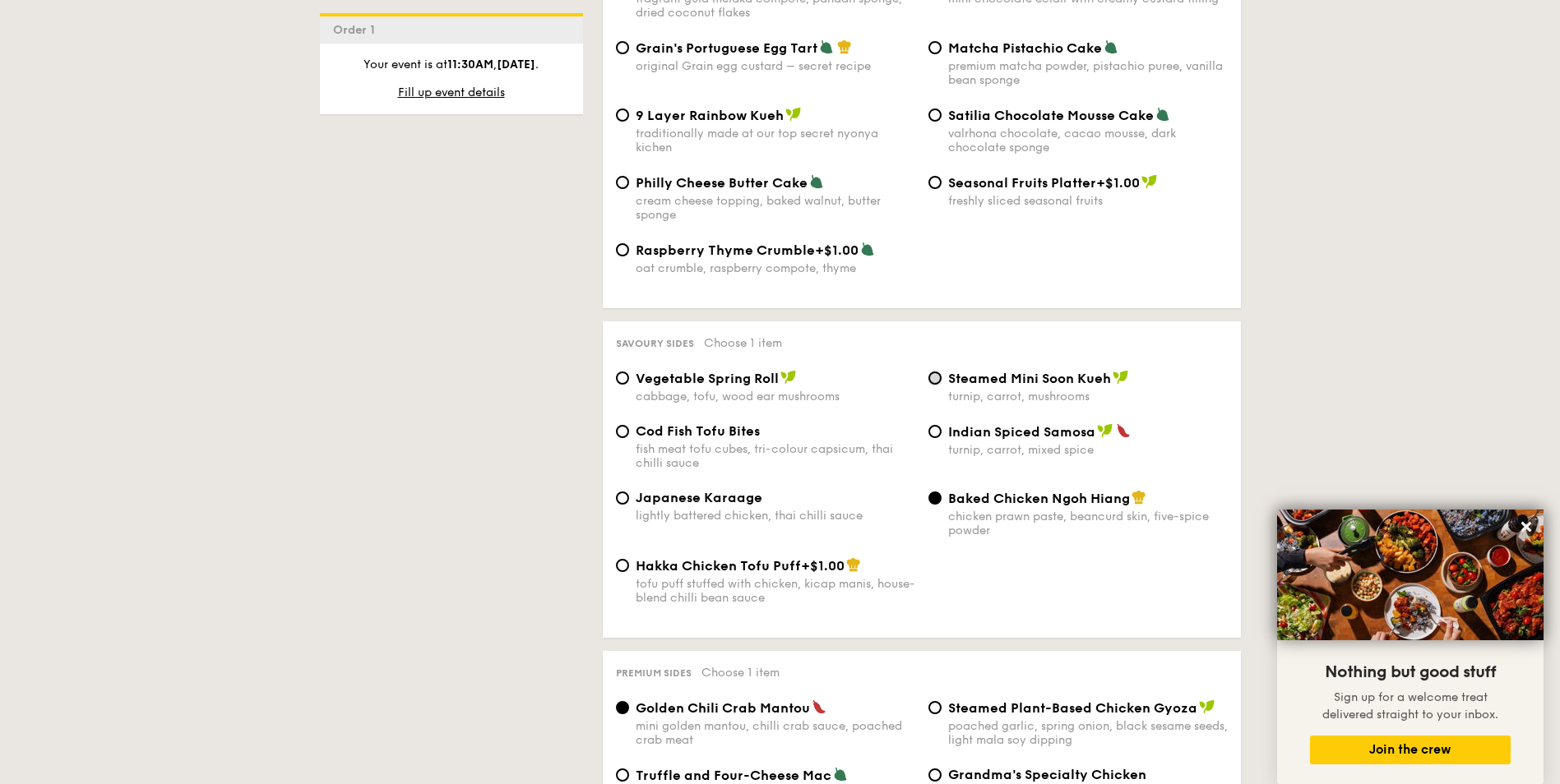
click at [930, 383] on input "Steamed Mini Soon Kueh turnip, carrot, mushrooms" at bounding box center [934, 377] width 13 height 13
radio input "true"
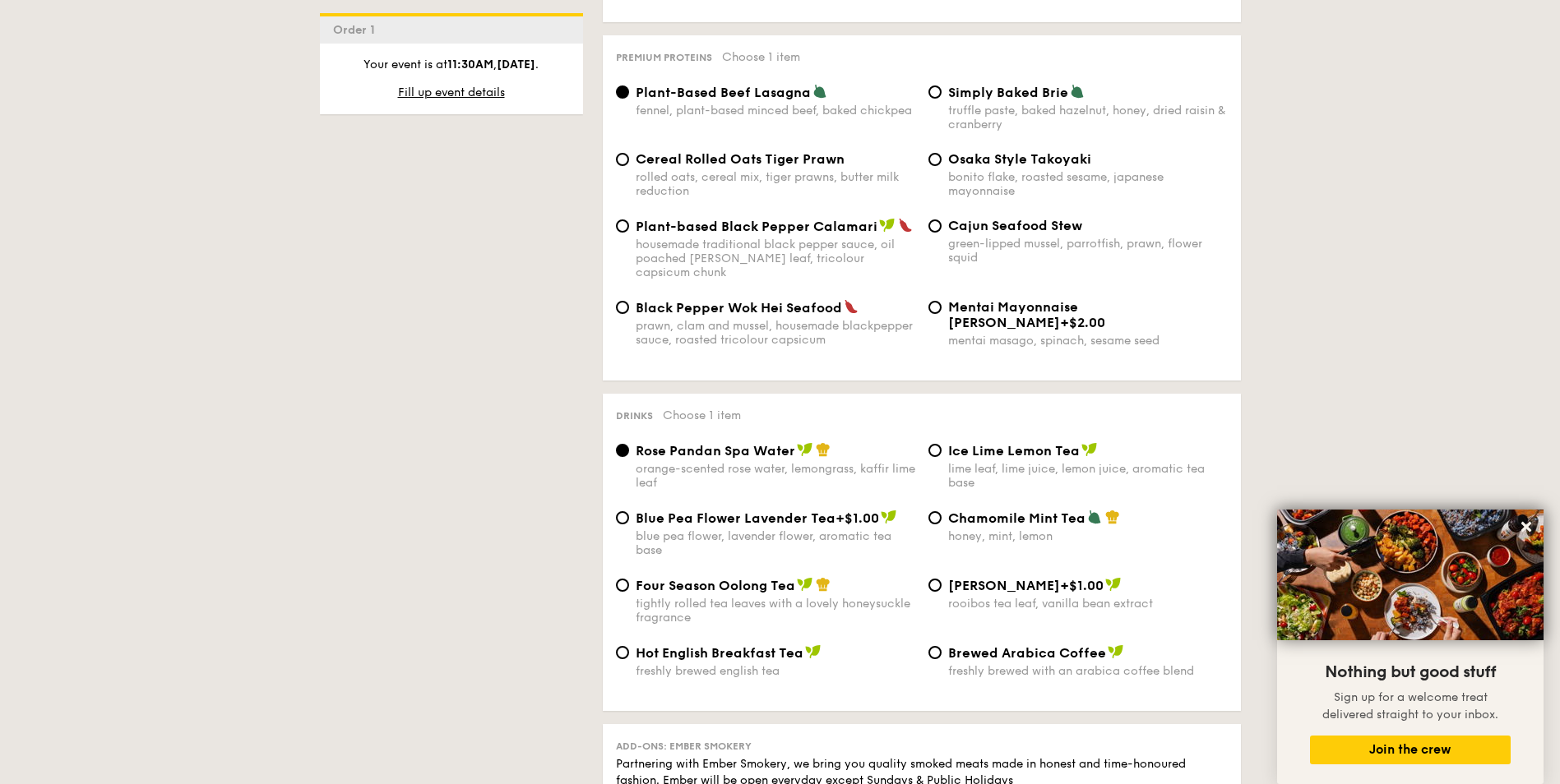
scroll to position [3534, 0]
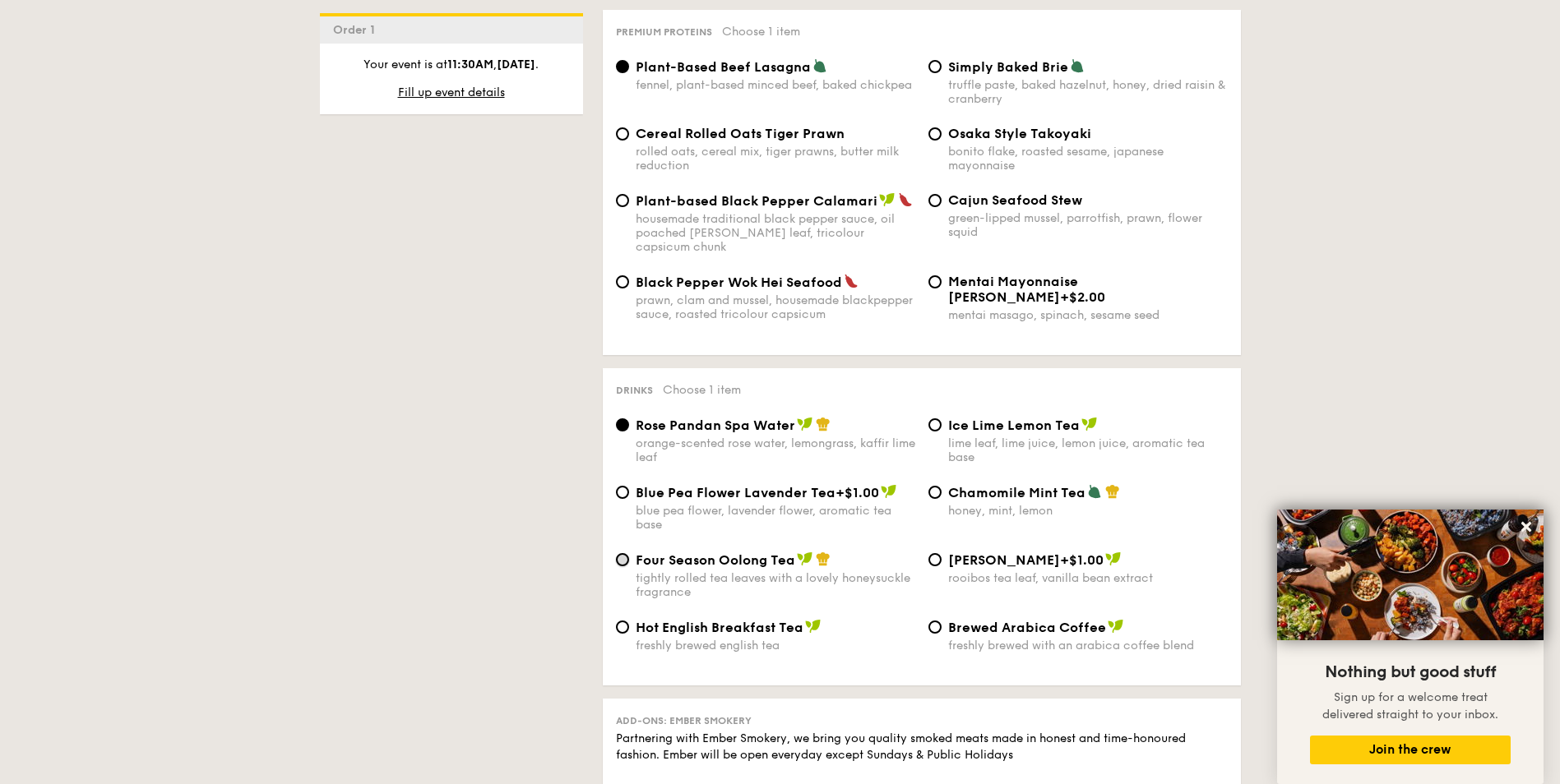
click at [620, 553] on input "Four Season Oolong Tea tightly rolled tea leaves with a lovely honeysuckle frag…" at bounding box center [622, 559] width 13 height 13
radio input "true"
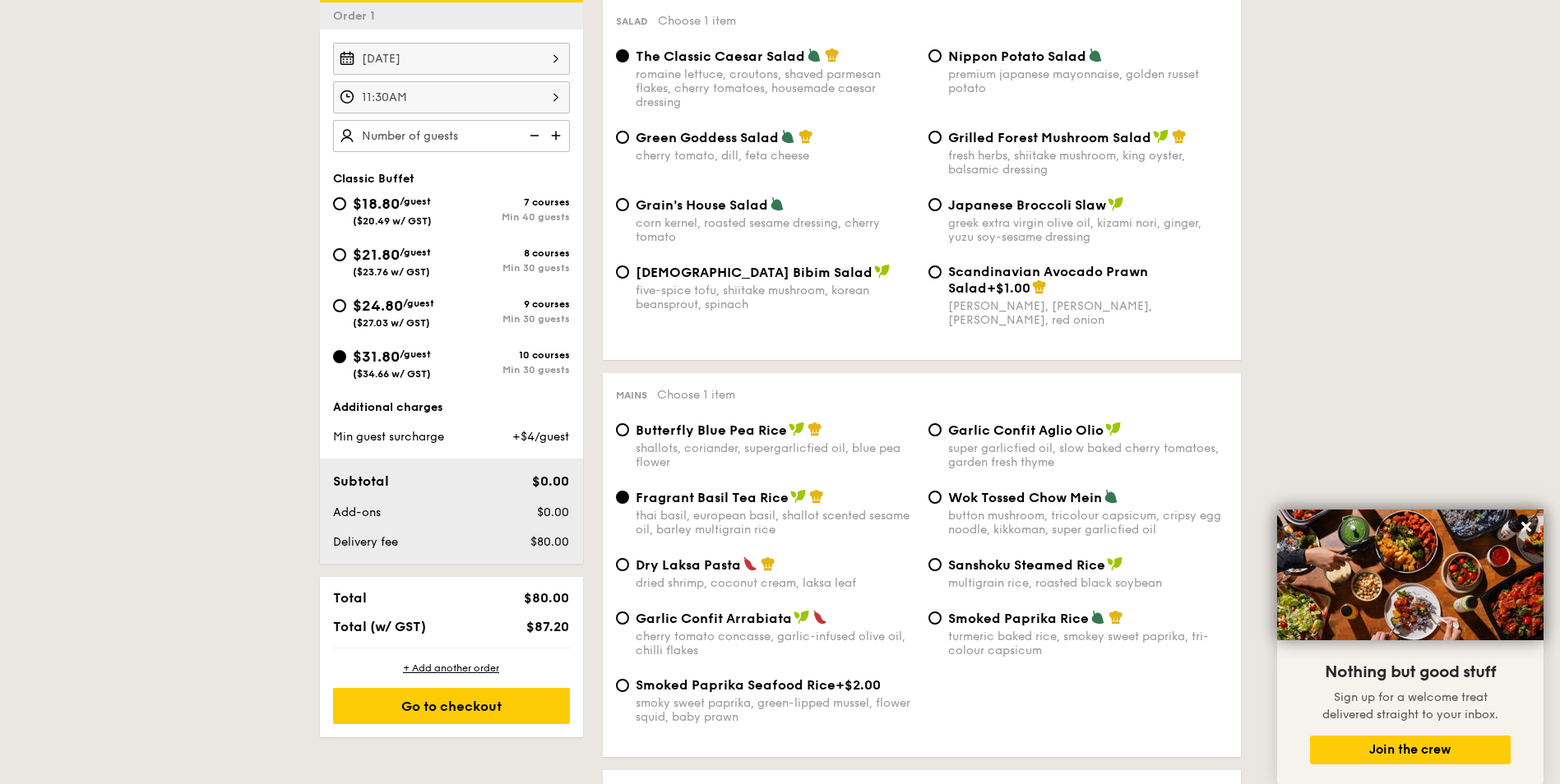
scroll to position [493, 0]
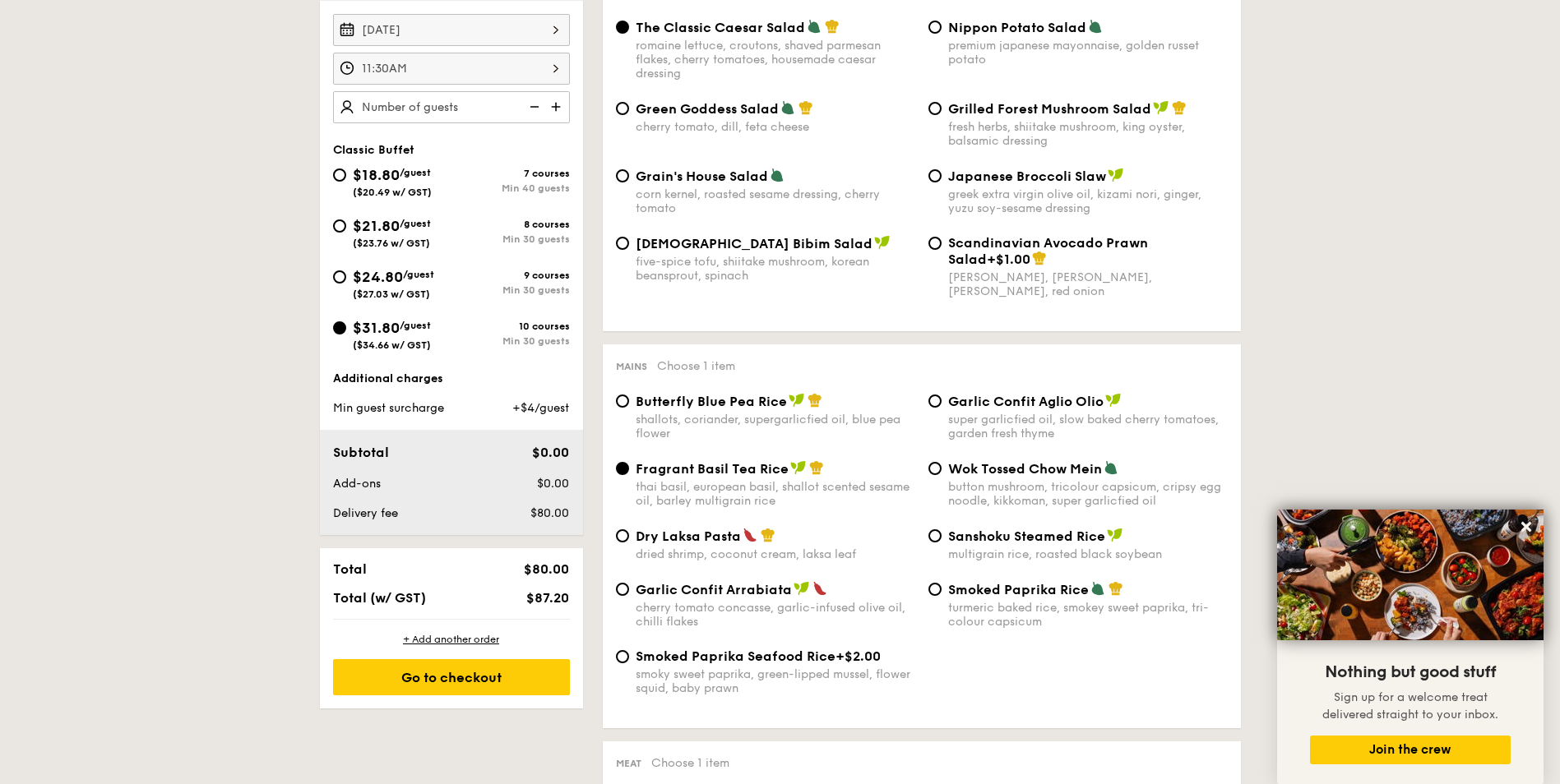
click at [534, 111] on img at bounding box center [533, 107] width 25 height 32
click at [552, 107] on img at bounding box center [557, 107] width 25 height 32
type input "30 guests"
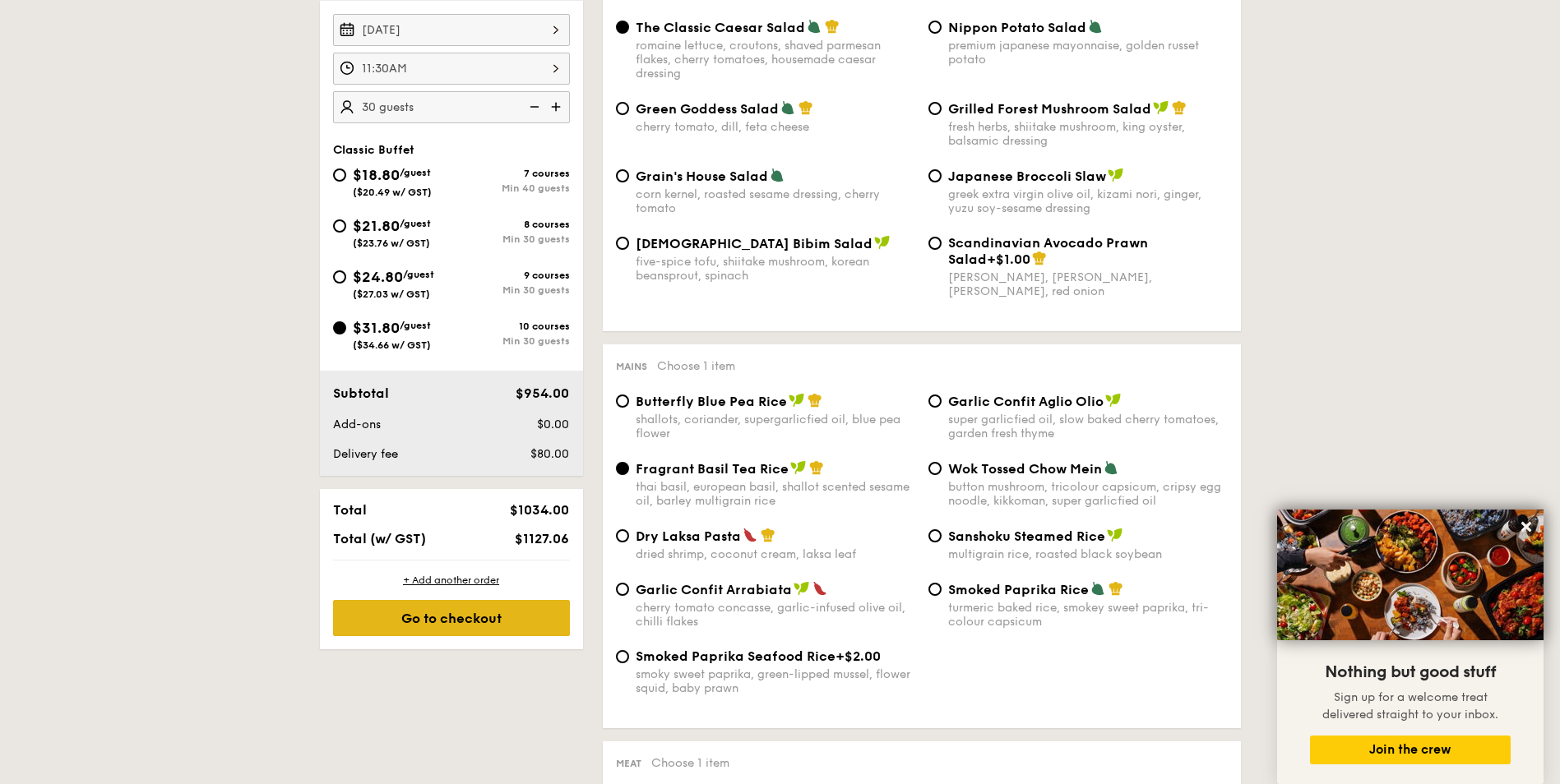
click at [458, 613] on div "Go to checkout" at bounding box center [451, 618] width 236 height 36
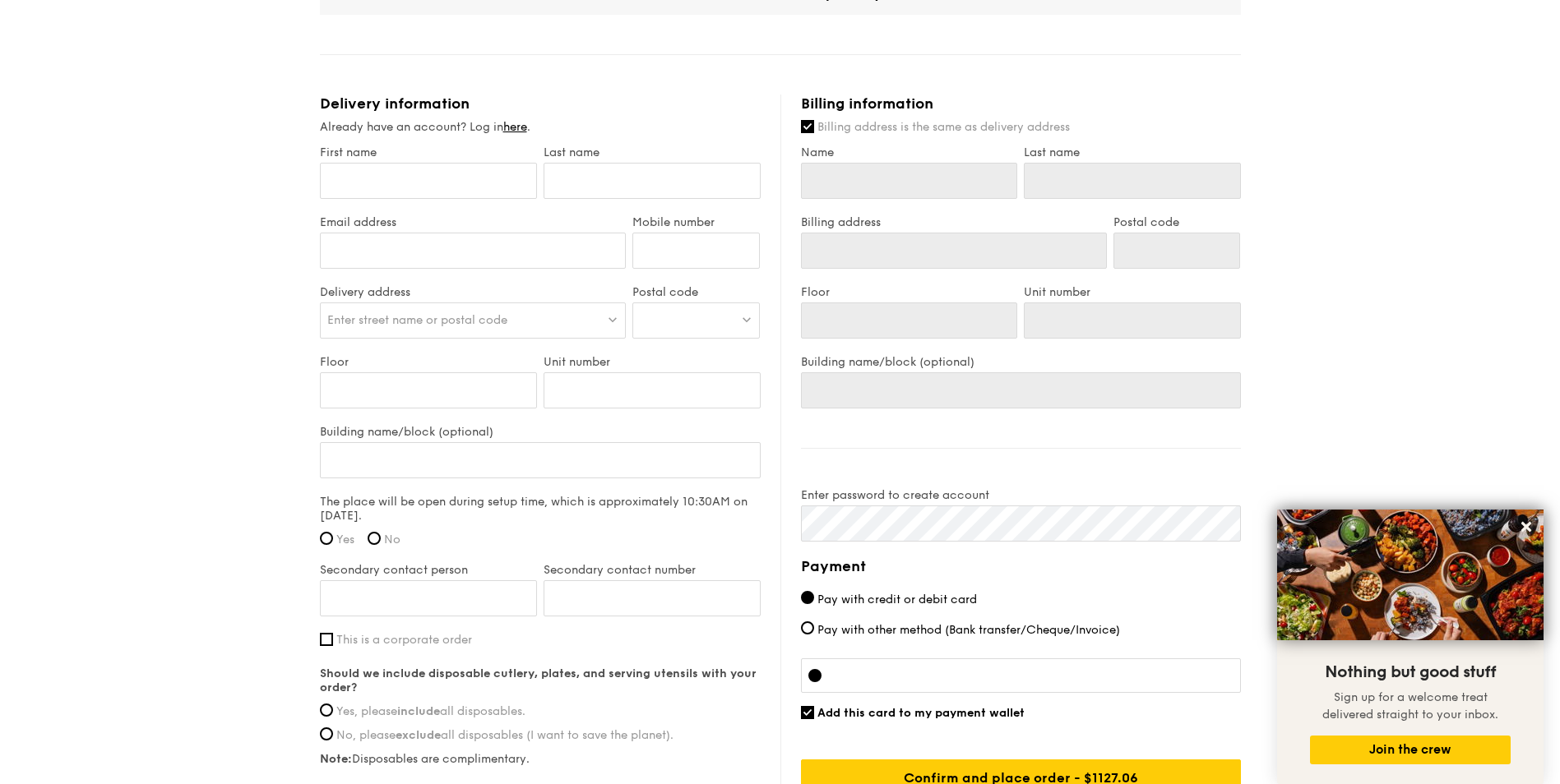
scroll to position [986, 0]
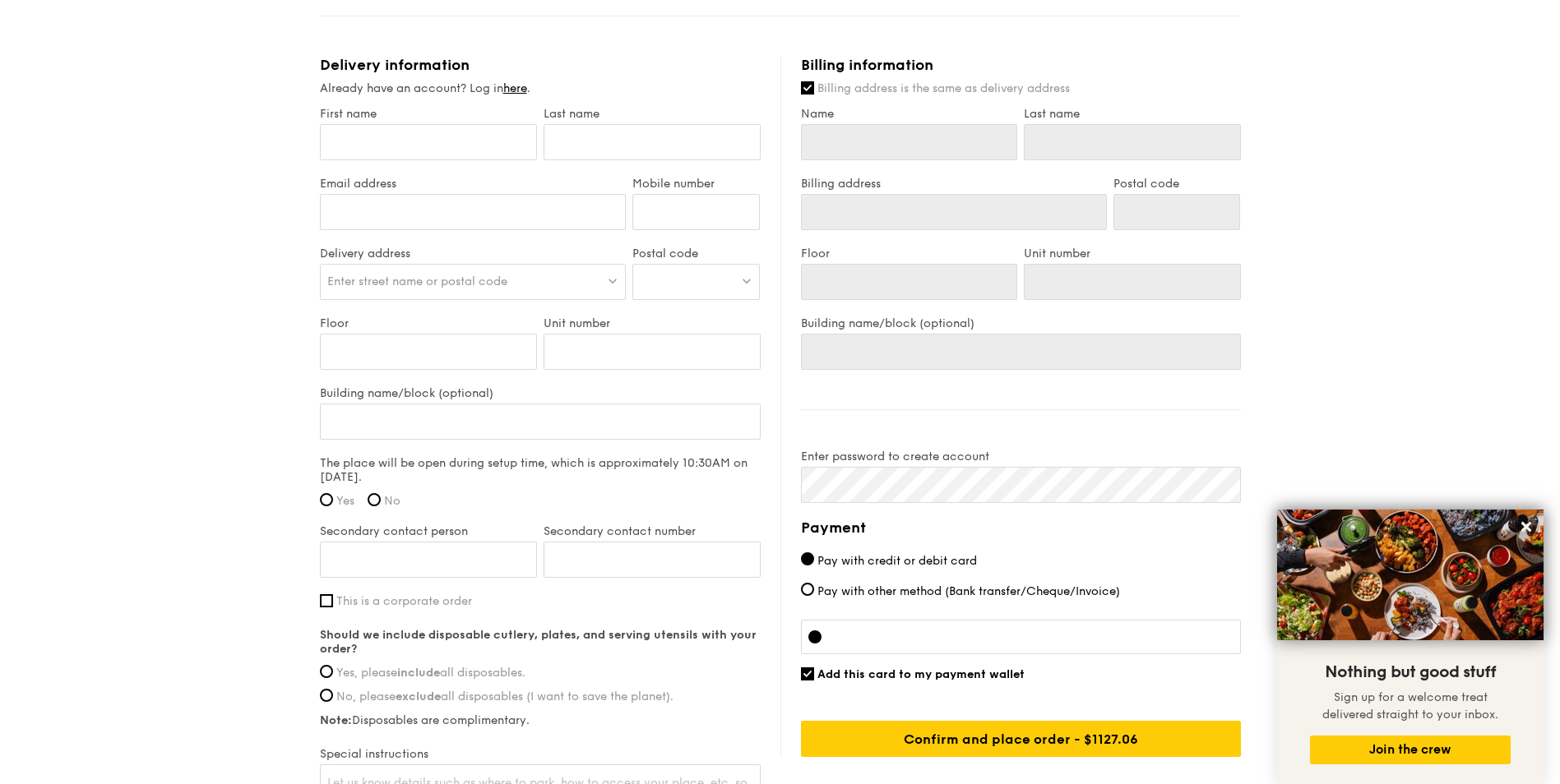
click at [926, 587] on span "Pay with other method (Bank transfer/Cheque/Invoice)" at bounding box center [969, 591] width 303 height 14
click at [814, 587] on input "Pay with other method (Bank transfer/Cheque/Invoice)" at bounding box center [806, 589] width 13 height 13
radio input "true"
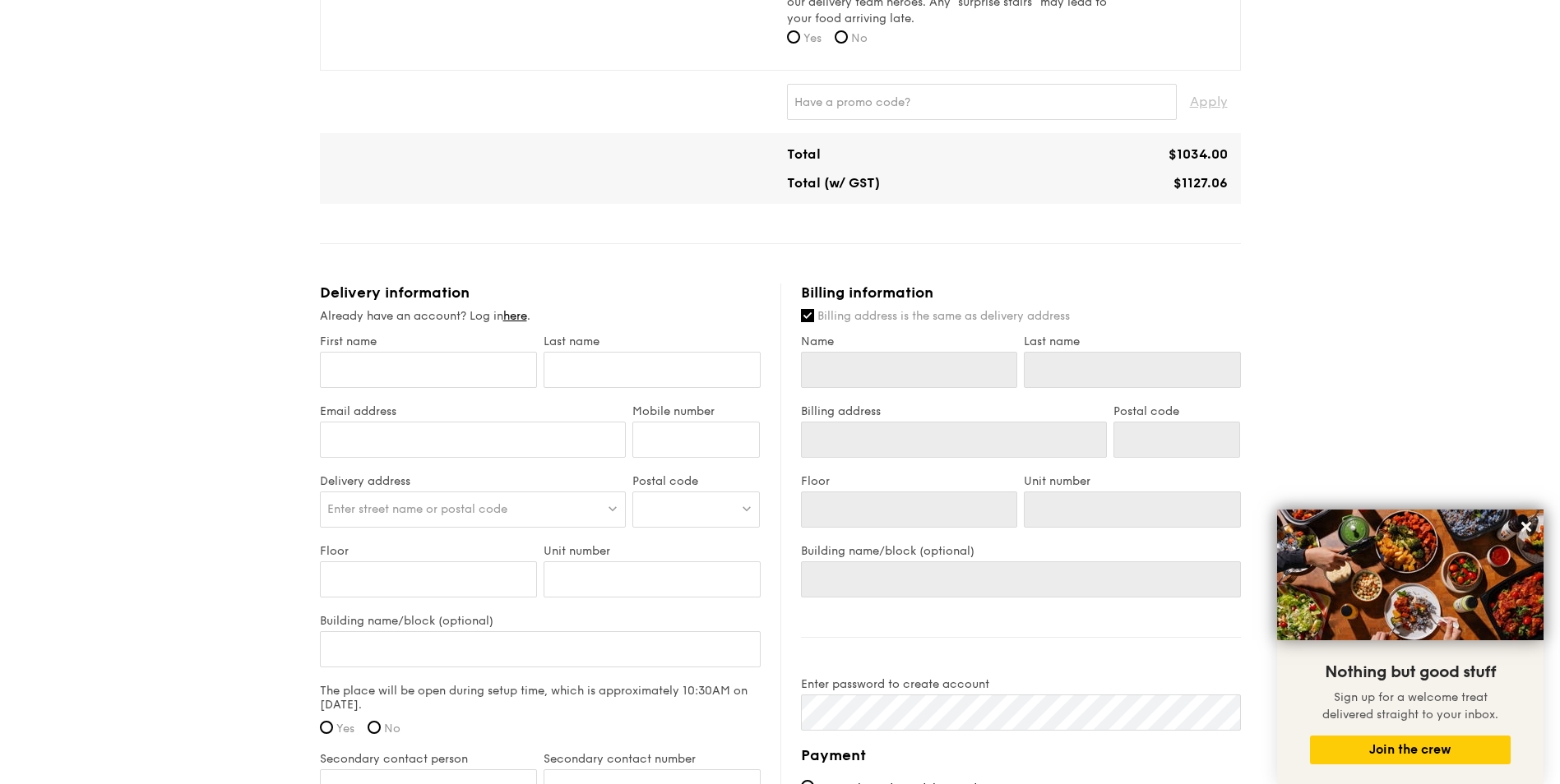
scroll to position [740, 0]
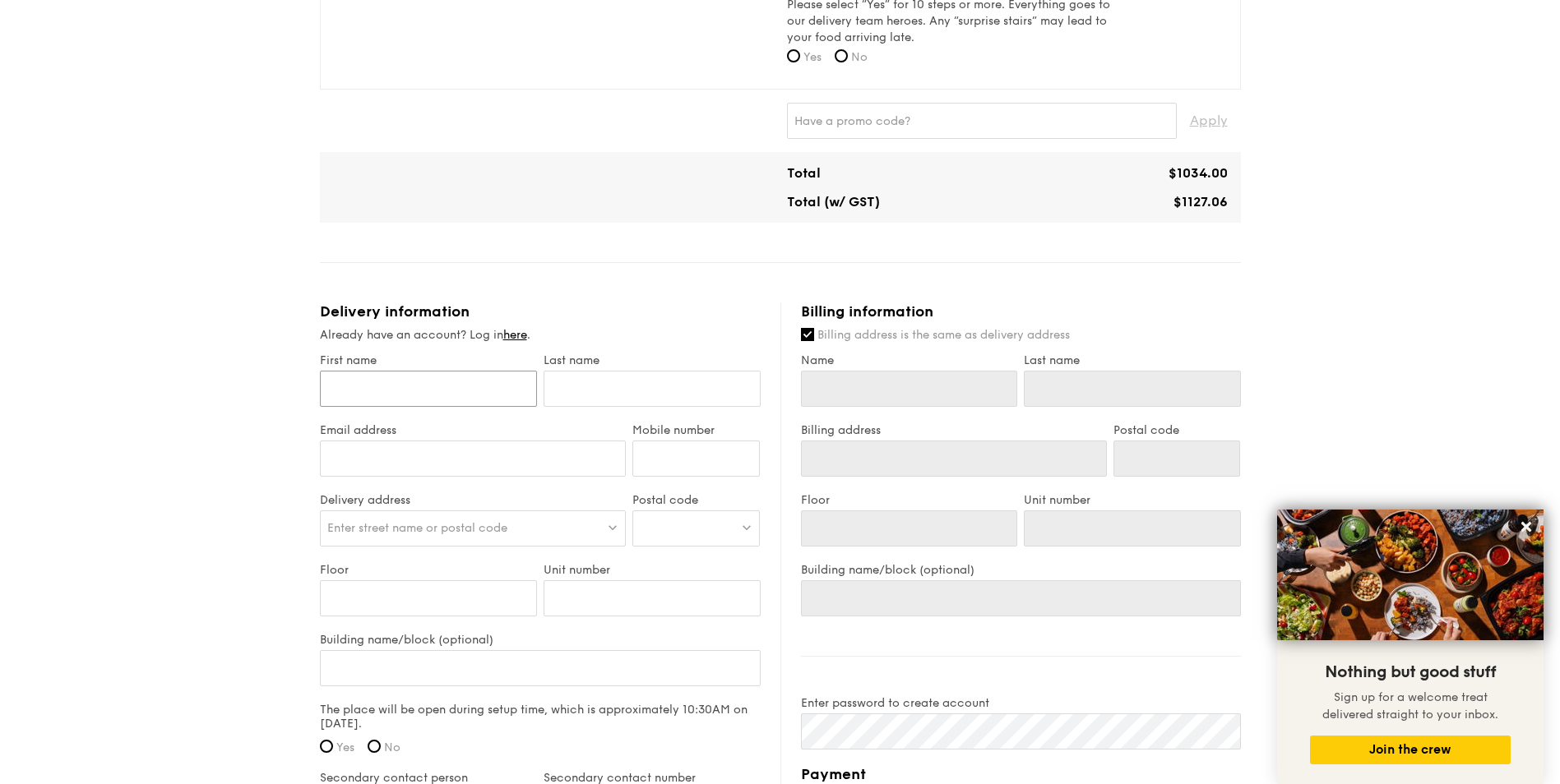
click at [490, 391] on input "First name" at bounding box center [428, 389] width 217 height 36
type input "P"
type input "Pa"
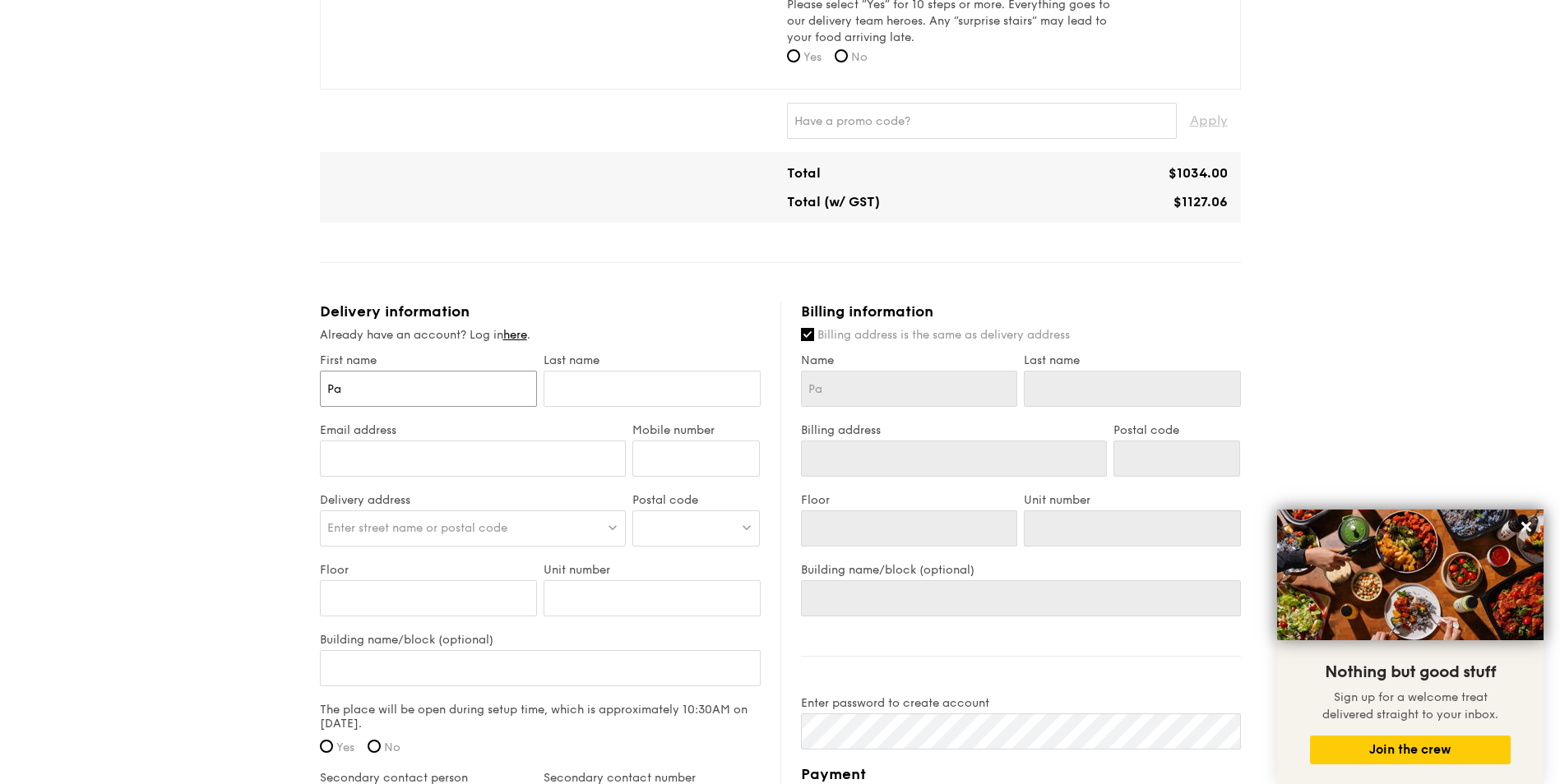
type input "Pat"
type input "Patr"
type input "Patri"
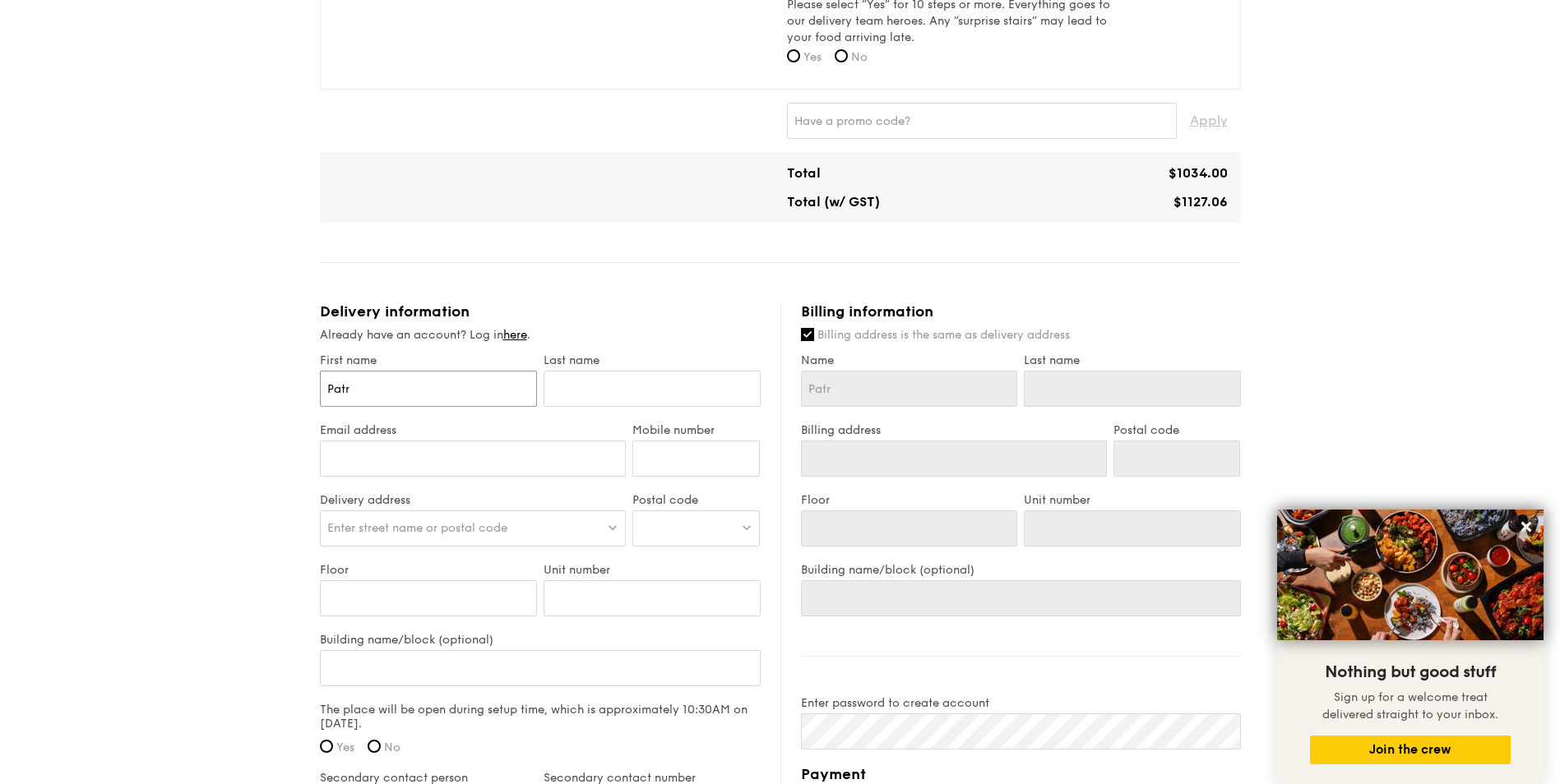
type input "Patri"
type input "Patric"
type input "[PERSON_NAME]"
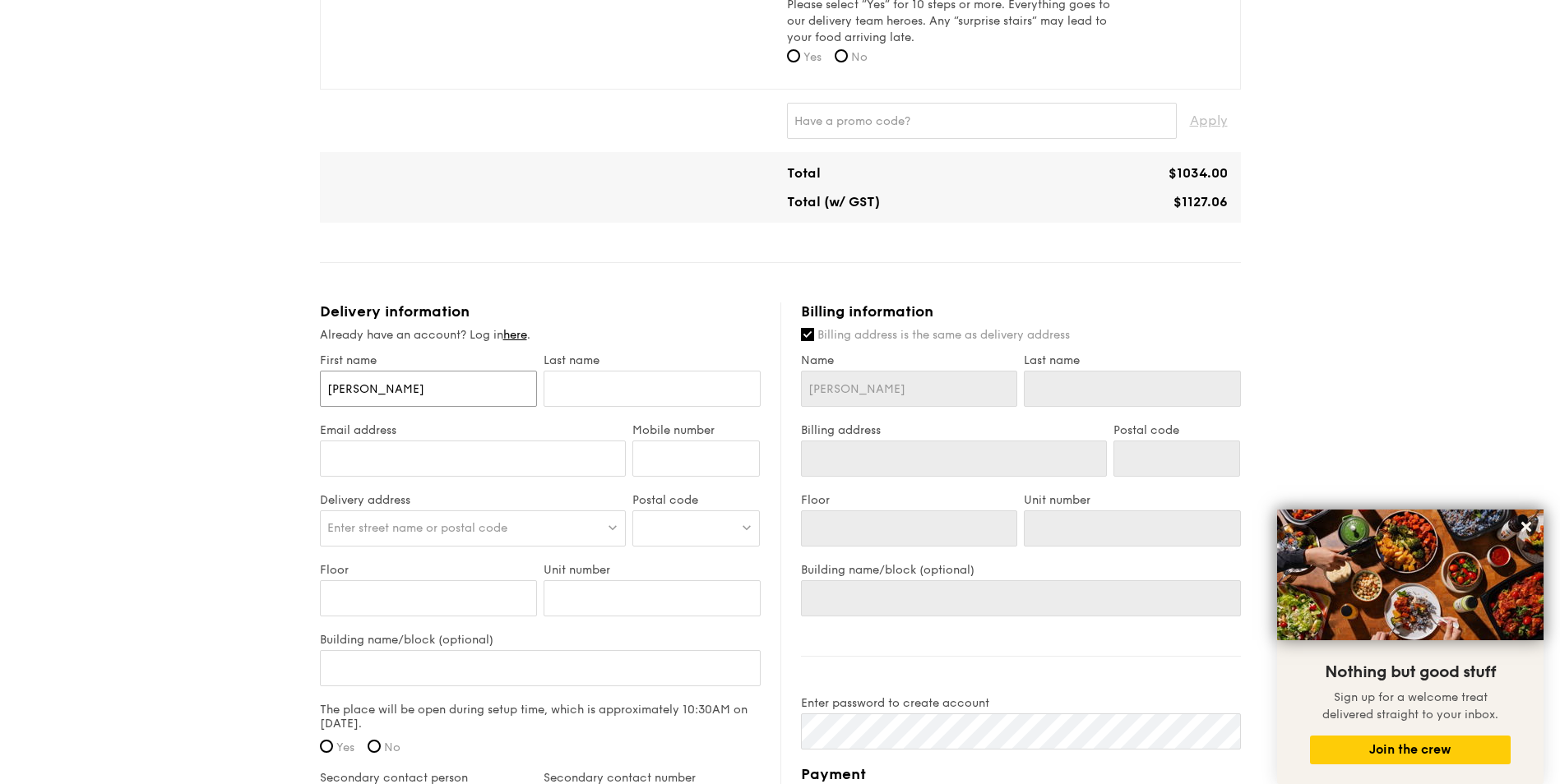
type input "[PERSON_NAME]"
click at [588, 391] on input "text" at bounding box center [652, 389] width 217 height 36
type input "T"
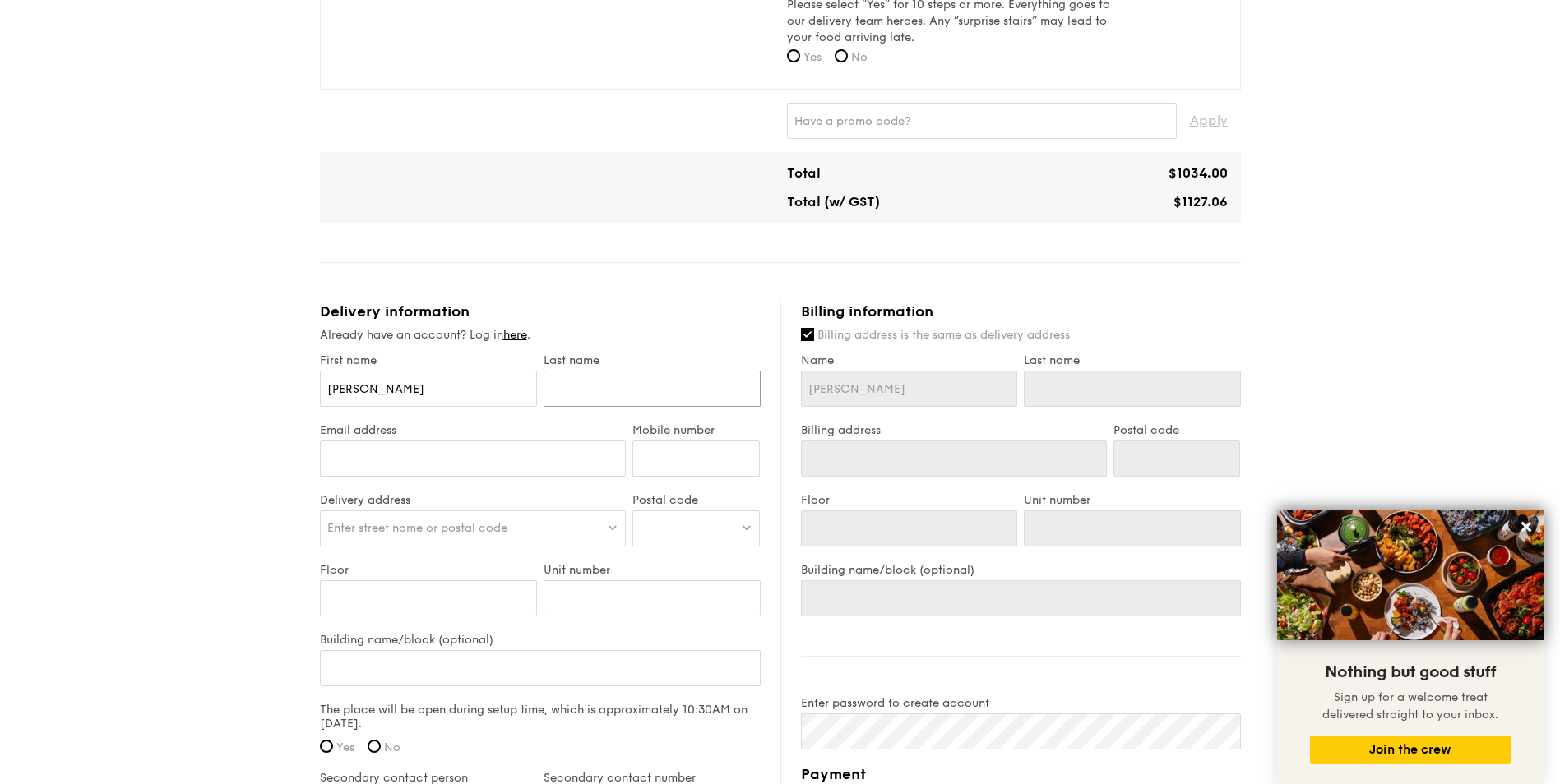
type input "T"
type input "Ta"
type input "Tan"
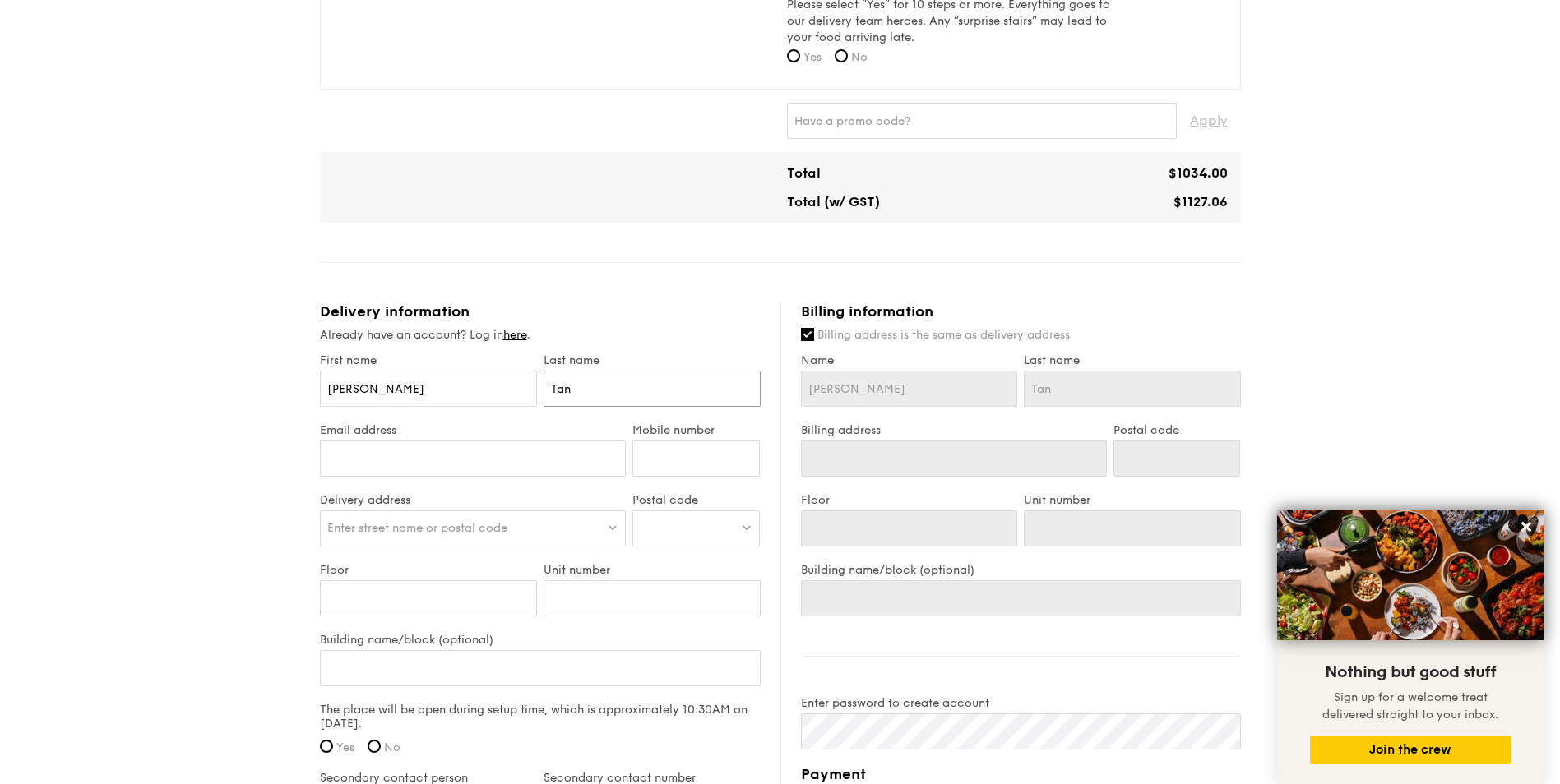
type input "Tan"
click at [533, 462] on input "Email address" at bounding box center [473, 458] width 306 height 36
type input "[EMAIL_ADDRESS][DOMAIN_NAME]"
type input "87000503"
click at [525, 525] on div "Enter street name or postal code" at bounding box center [473, 528] width 306 height 36
